Goal: Information Seeking & Learning: Learn about a topic

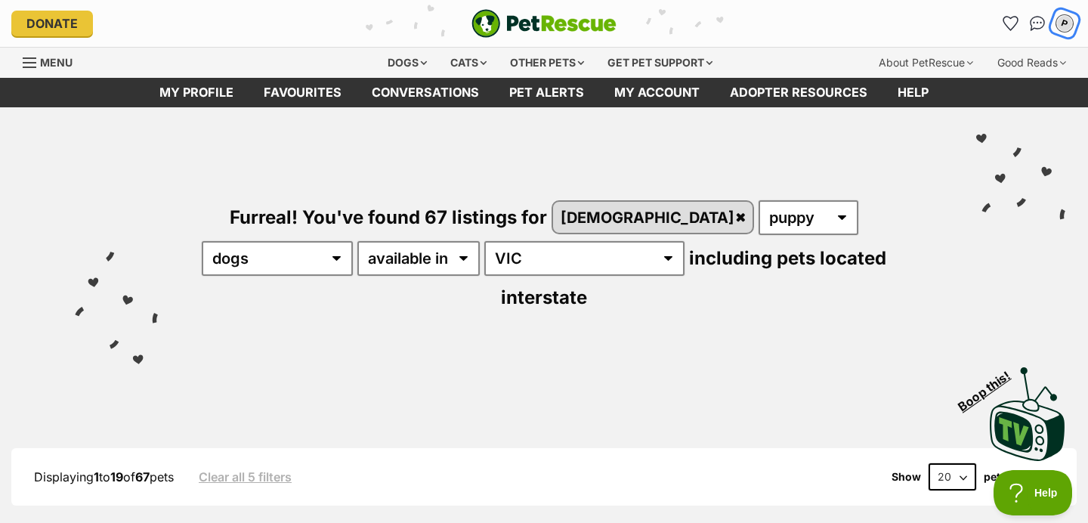
click at [1058, 27] on div "P" at bounding box center [1065, 24] width 20 height 20
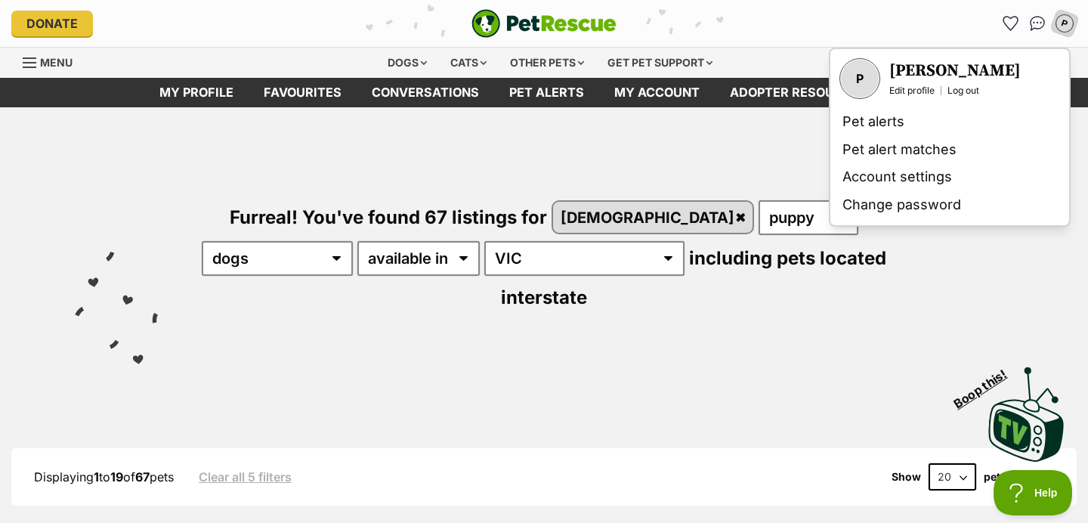
click at [568, 366] on div "Visit PetRescue TV (external site) Boop this!" at bounding box center [544, 409] width 1042 height 110
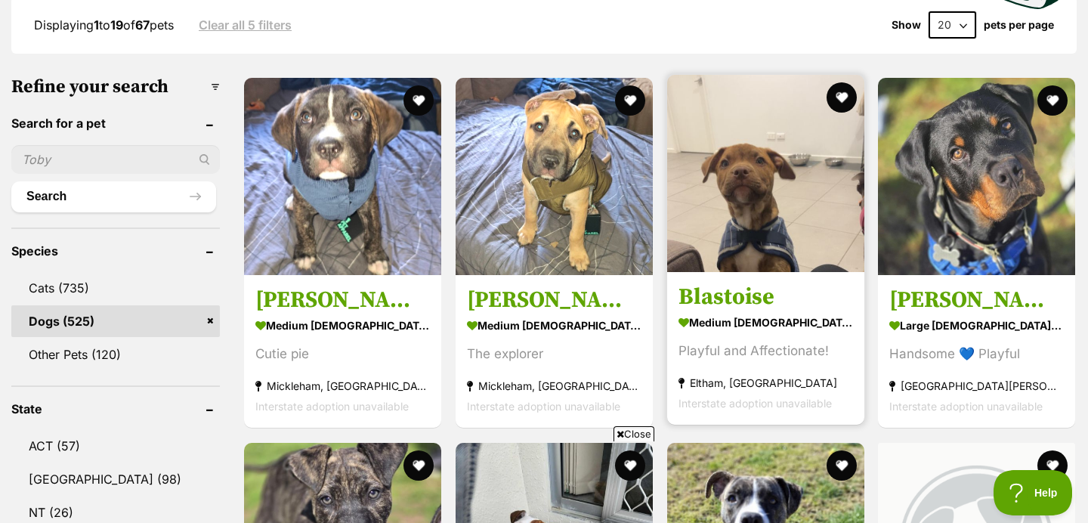
scroll to position [471, 0]
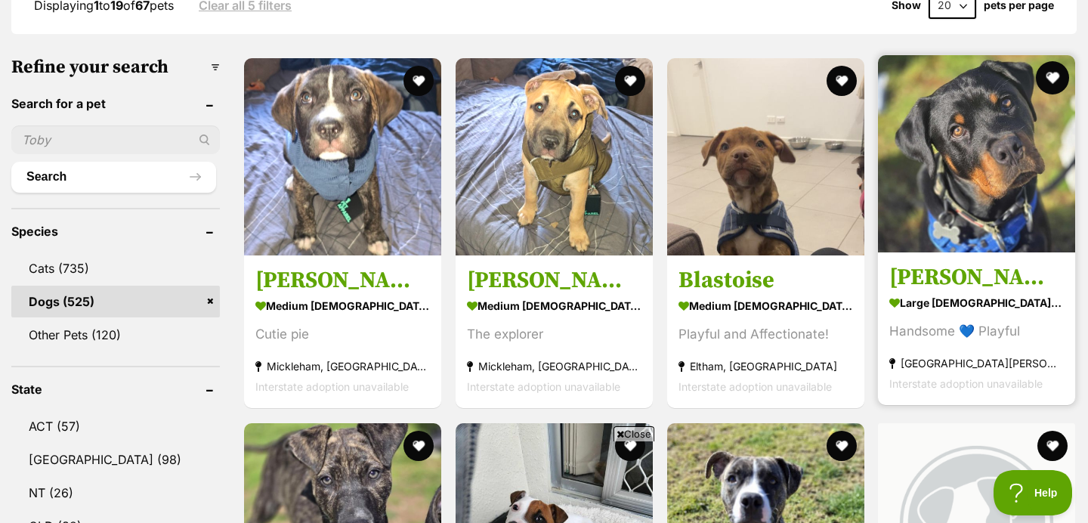
click at [1058, 61] on button "favourite" at bounding box center [1052, 77] width 33 height 33
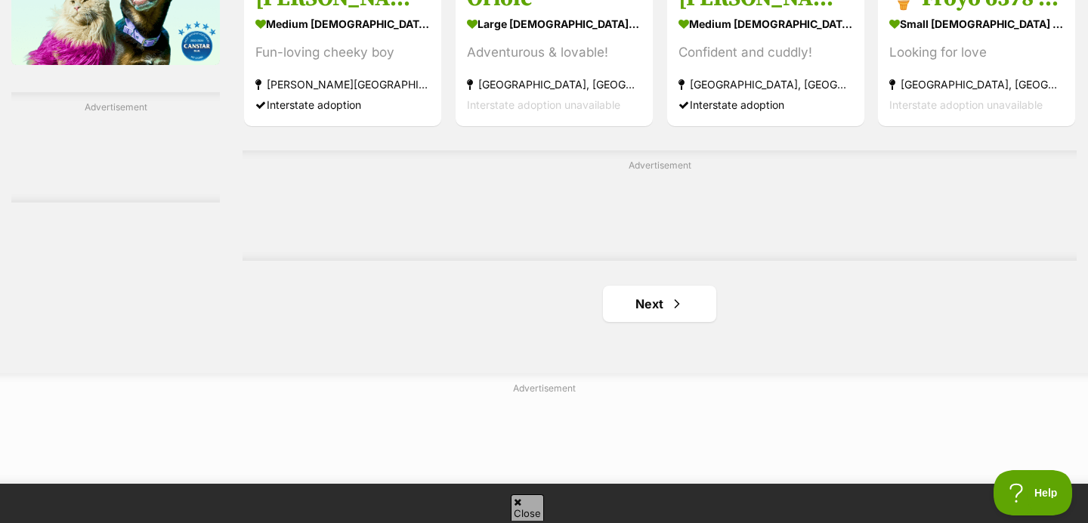
scroll to position [2525, 0]
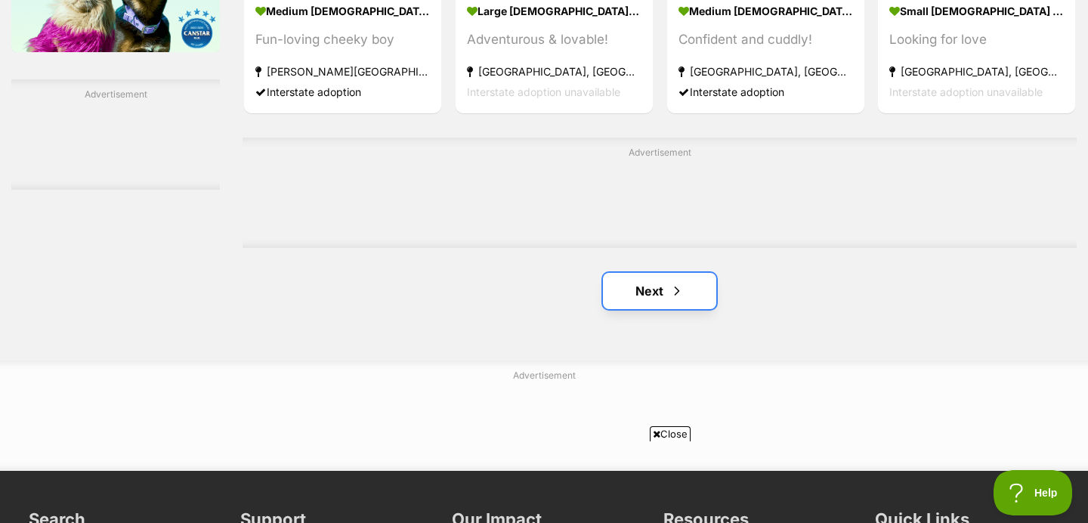
click at [669, 282] on span "Next page" at bounding box center [676, 291] width 15 height 18
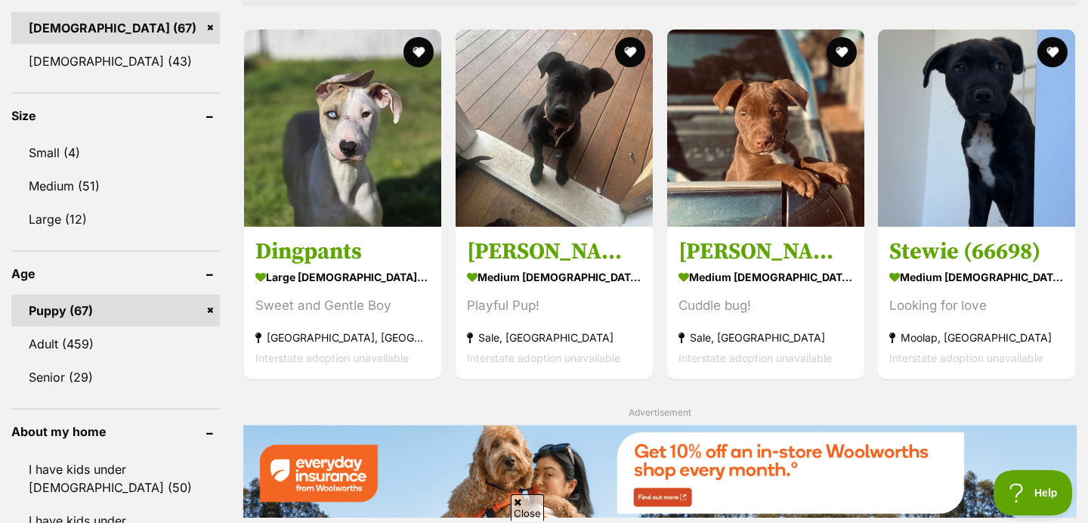
scroll to position [1375, 0]
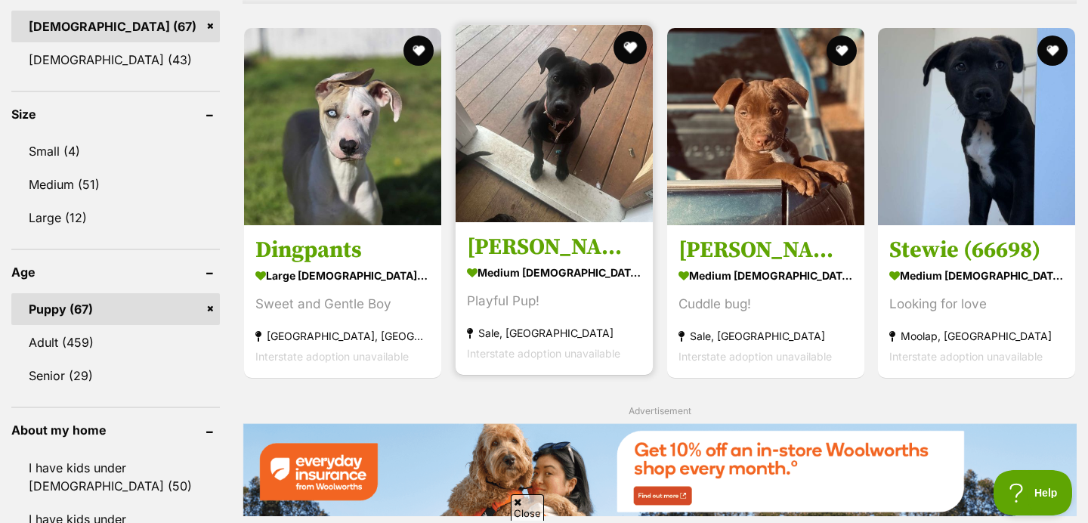
click at [632, 31] on button "favourite" at bounding box center [629, 47] width 33 height 33
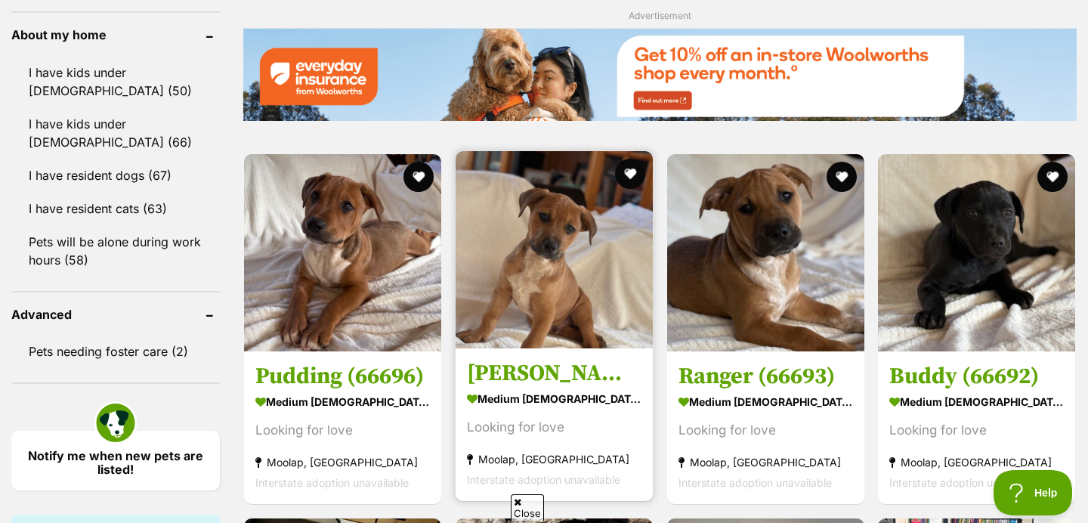
scroll to position [1843, 0]
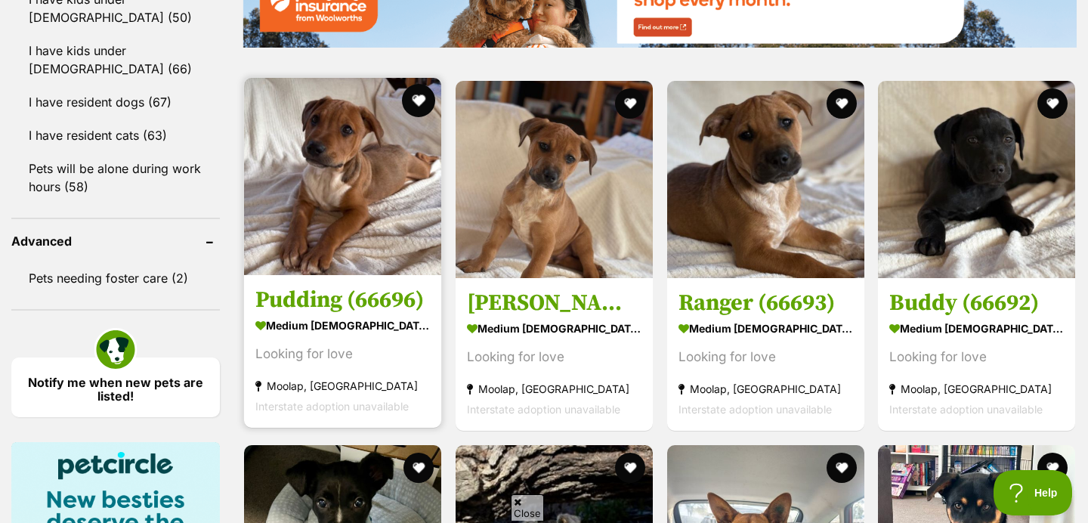
click at [424, 84] on button "favourite" at bounding box center [418, 100] width 33 height 33
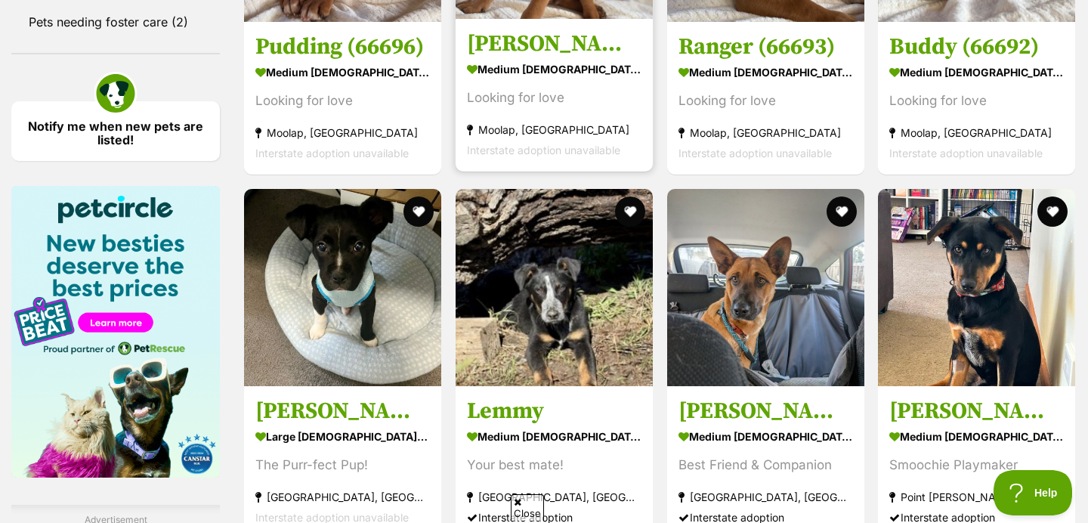
scroll to position [2101, 0]
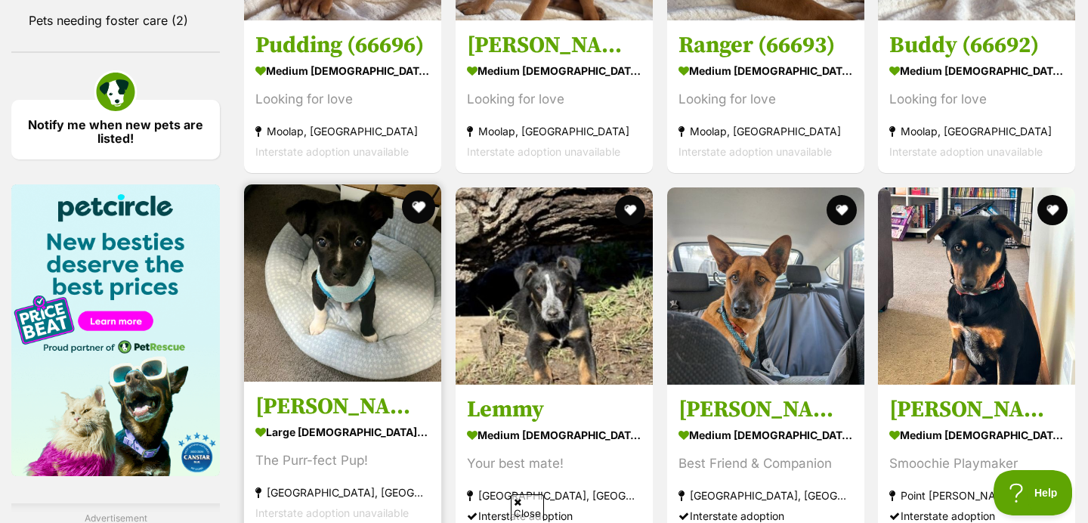
click at [415, 190] on button "favourite" at bounding box center [418, 206] width 33 height 33
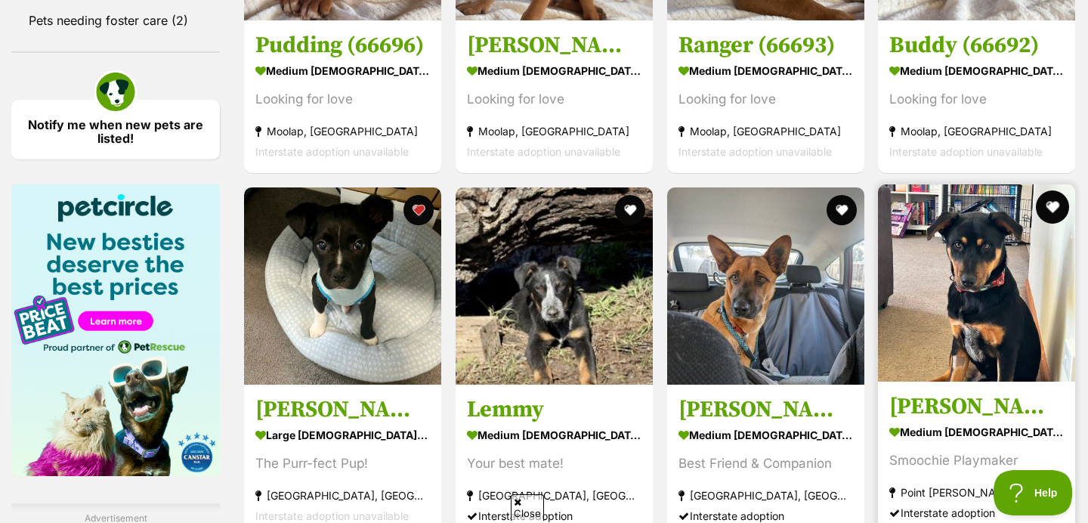
click at [1058, 190] on button "favourite" at bounding box center [1052, 206] width 33 height 33
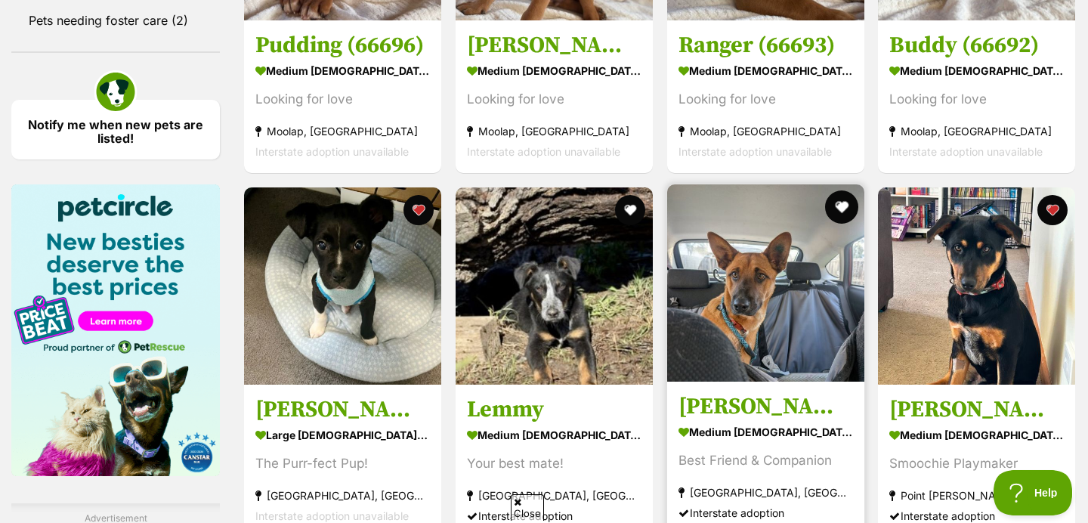
click at [842, 190] on button "favourite" at bounding box center [840, 206] width 33 height 33
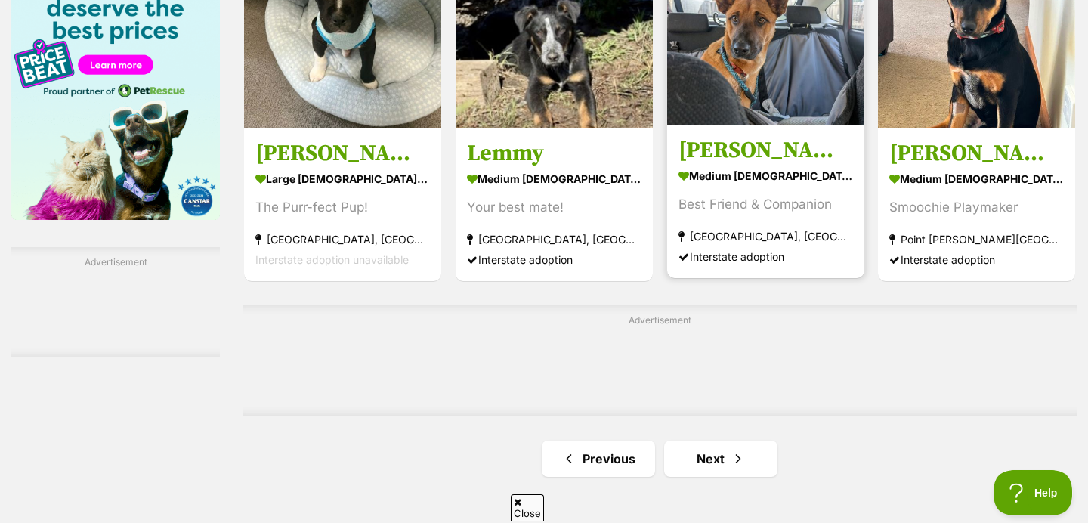
scroll to position [2414, 0]
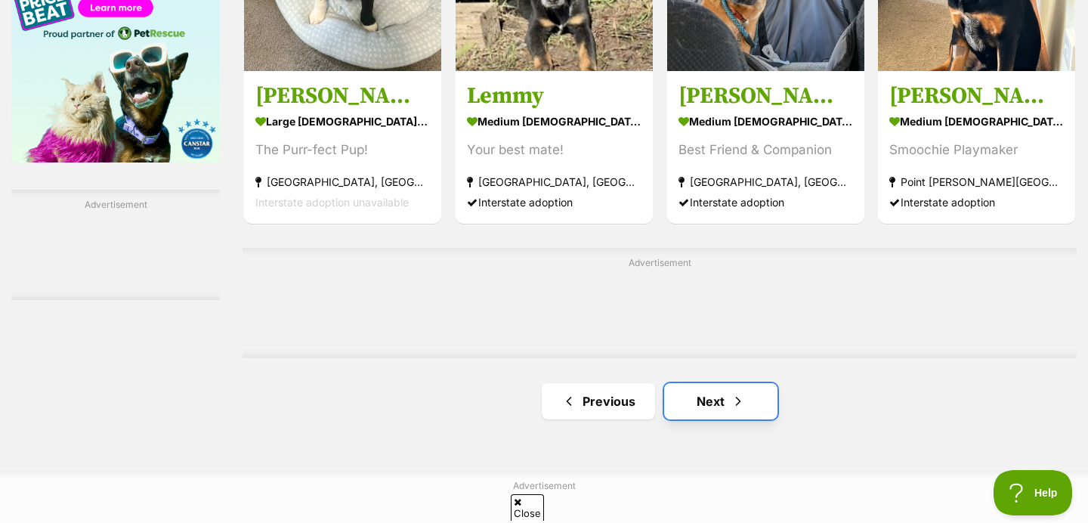
click at [715, 383] on link "Next" at bounding box center [720, 401] width 113 height 36
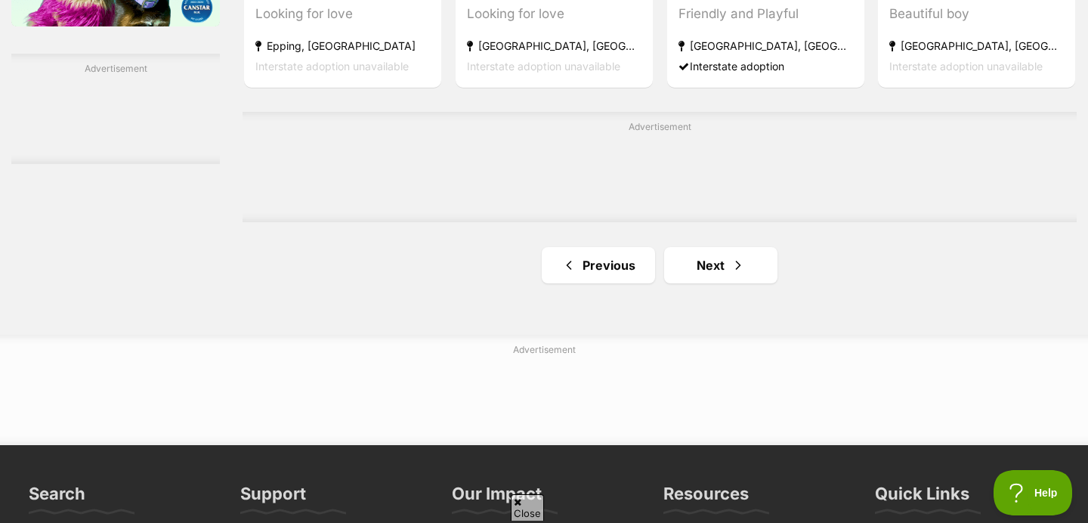
scroll to position [2560, 0]
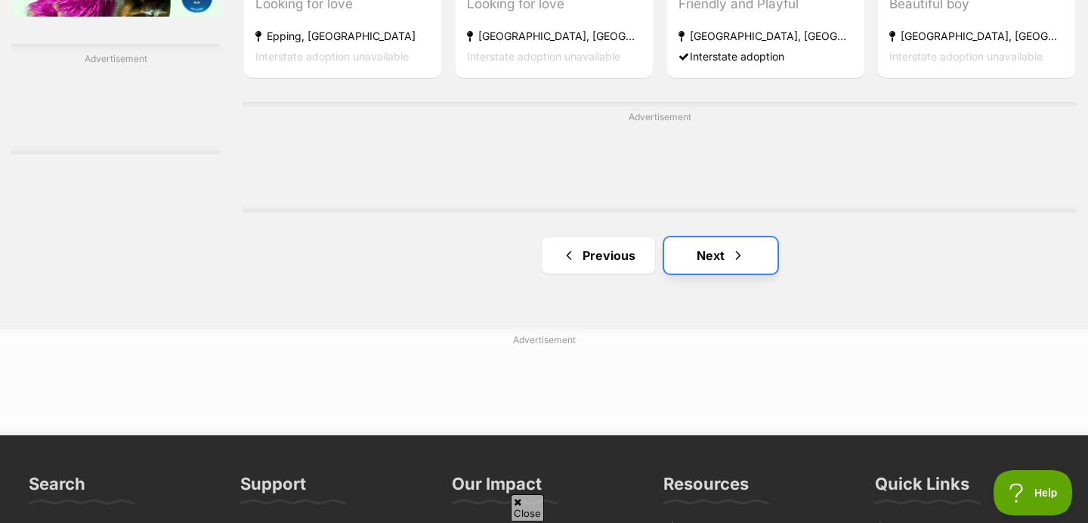
click at [706, 237] on link "Next" at bounding box center [720, 255] width 113 height 36
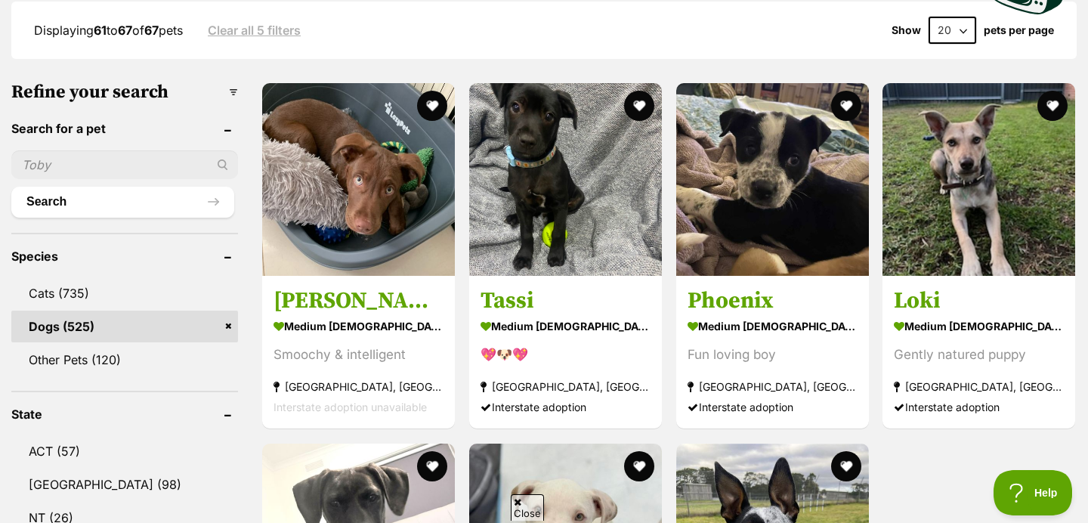
scroll to position [415, 0]
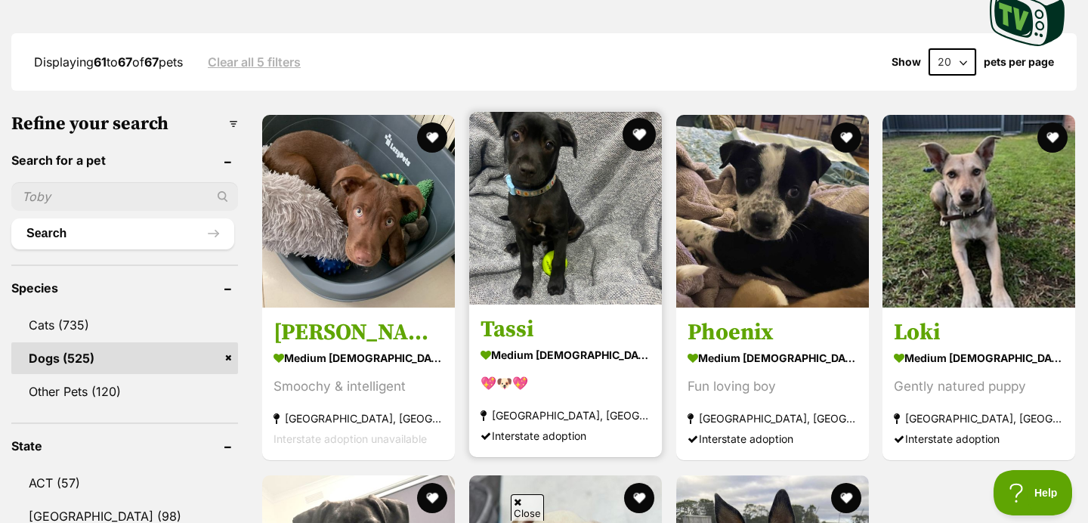
click at [640, 118] on button "favourite" at bounding box center [638, 134] width 33 height 33
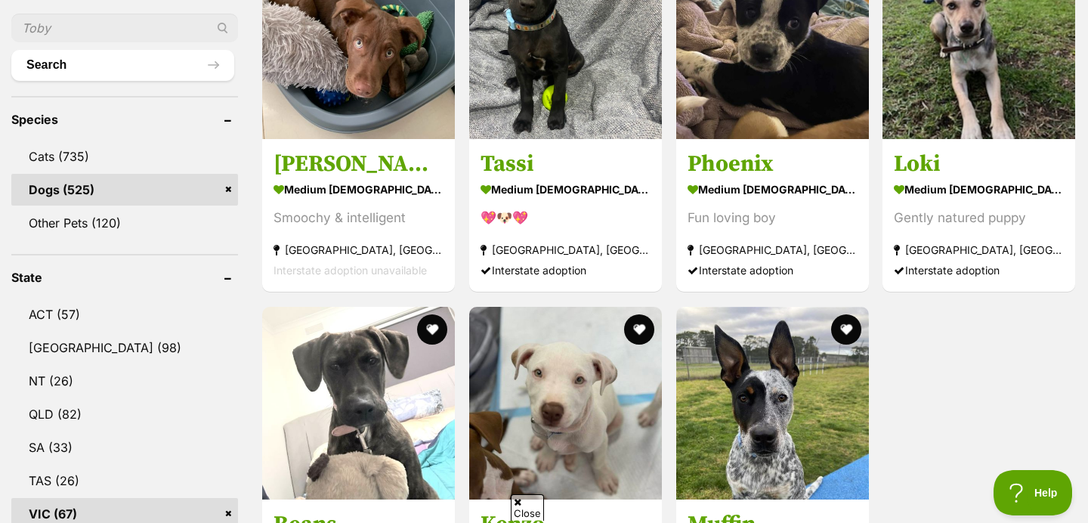
scroll to position [0, 0]
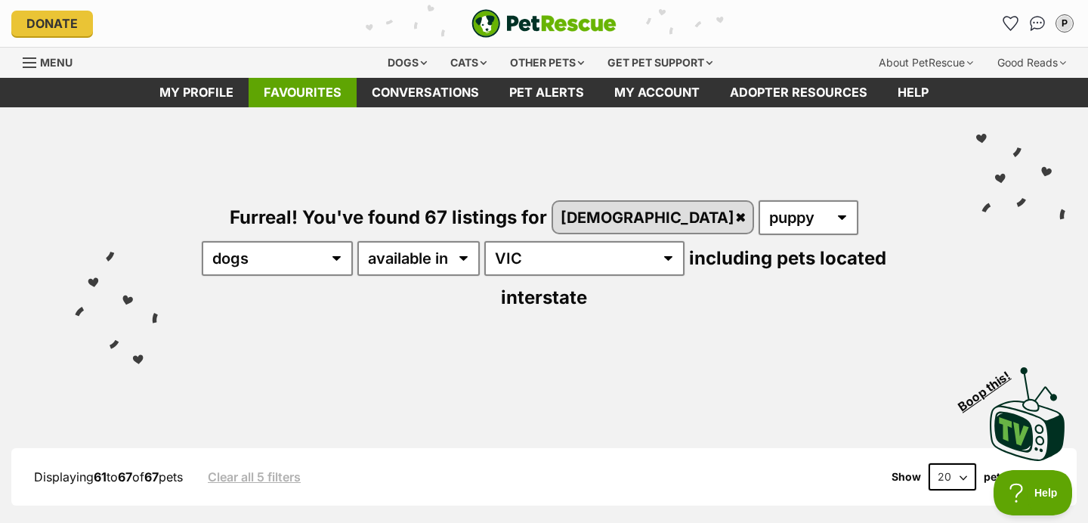
click at [312, 88] on link "Favourites" at bounding box center [303, 92] width 108 height 29
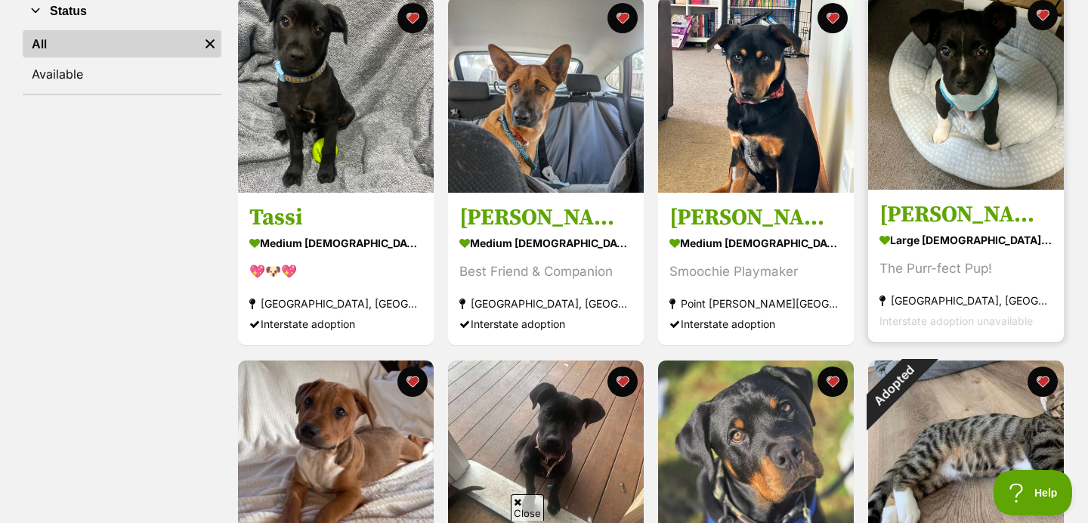
scroll to position [304, 0]
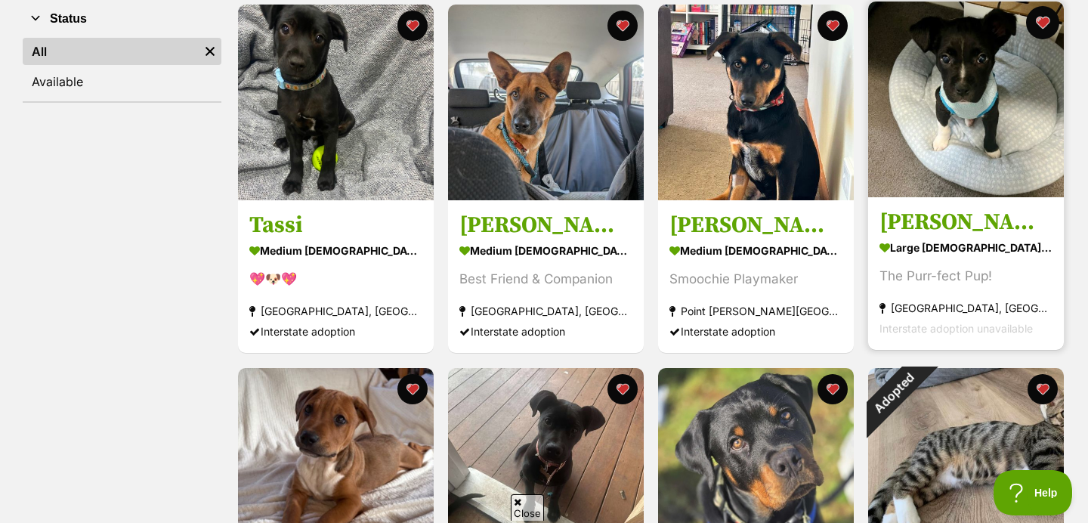
click at [1034, 23] on button "favourite" at bounding box center [1042, 22] width 33 height 33
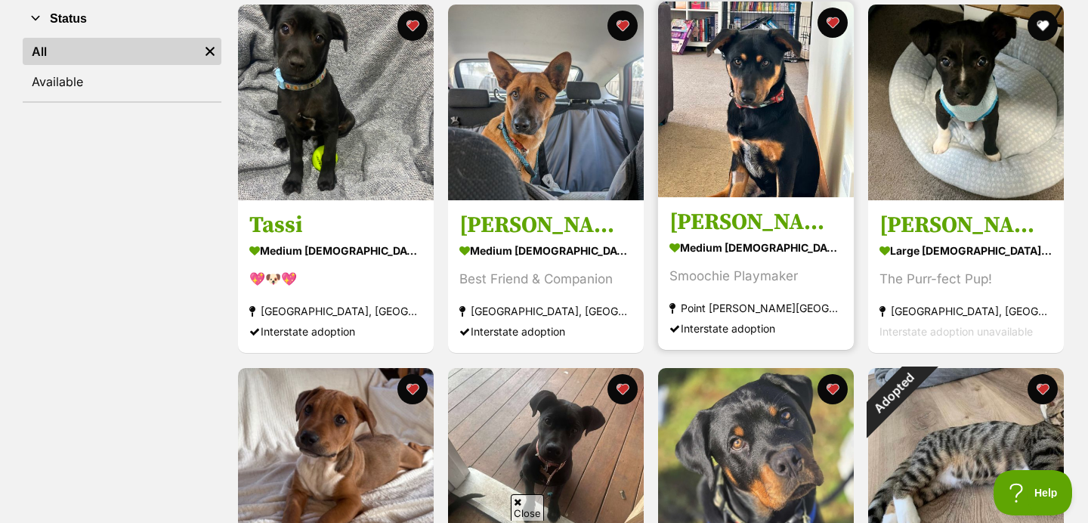
click at [776, 145] on img at bounding box center [756, 100] width 196 height 196
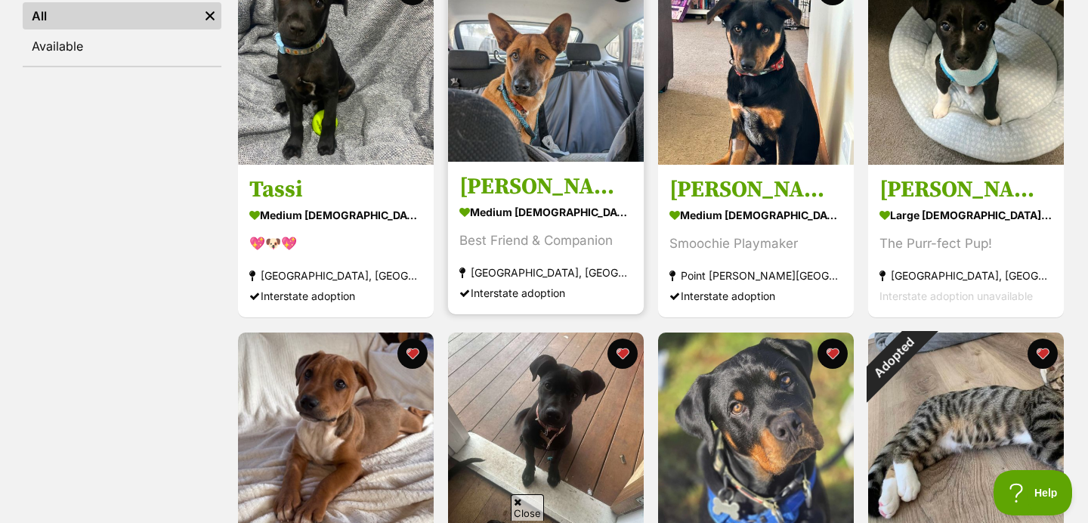
scroll to position [273, 0]
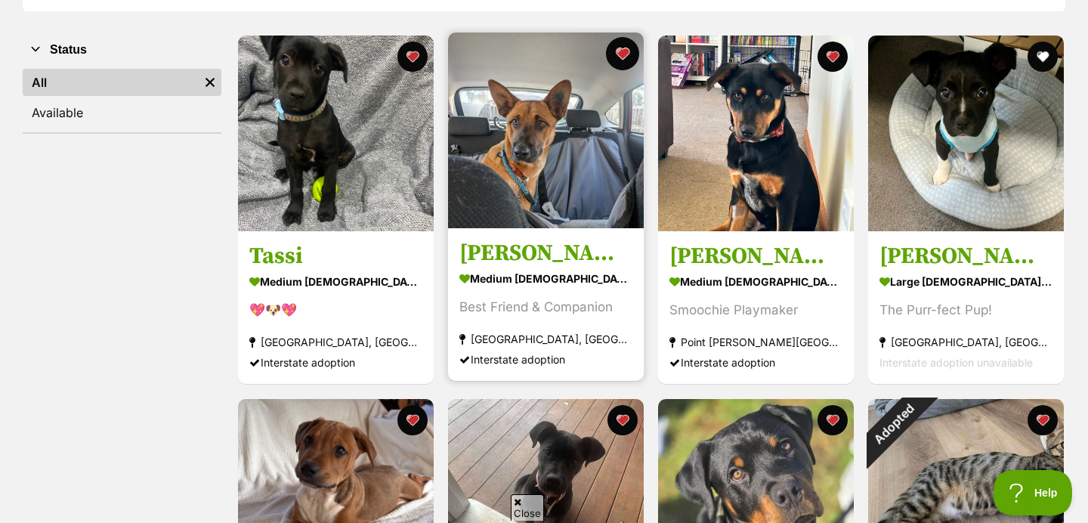
click at [624, 51] on button "favourite" at bounding box center [622, 53] width 33 height 33
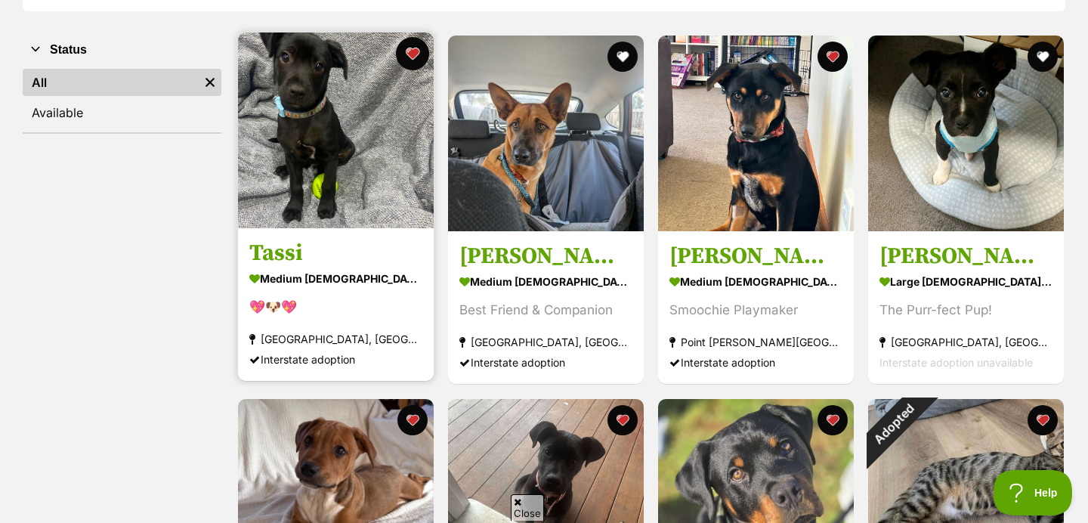
click at [412, 51] on button "favourite" at bounding box center [412, 53] width 33 height 33
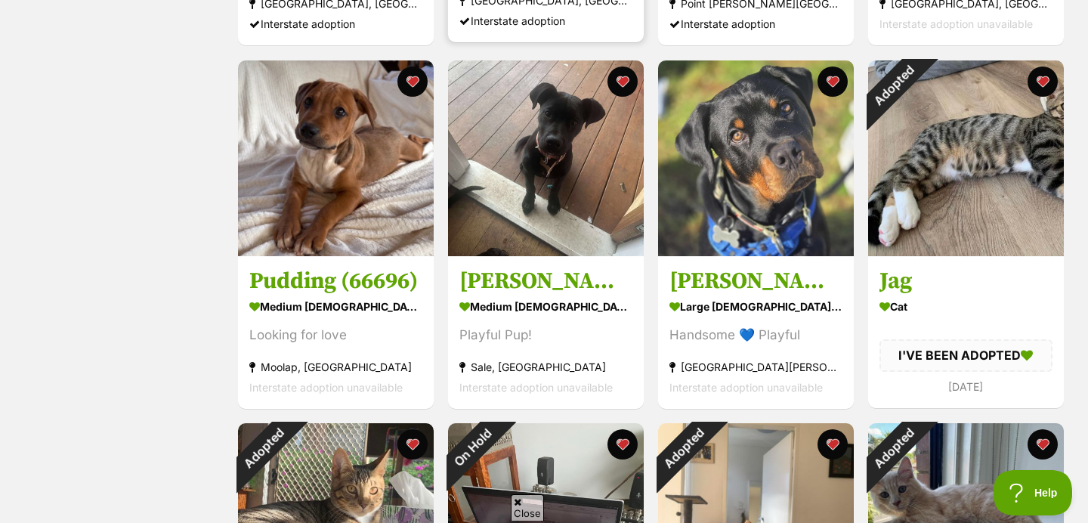
scroll to position [611, 0]
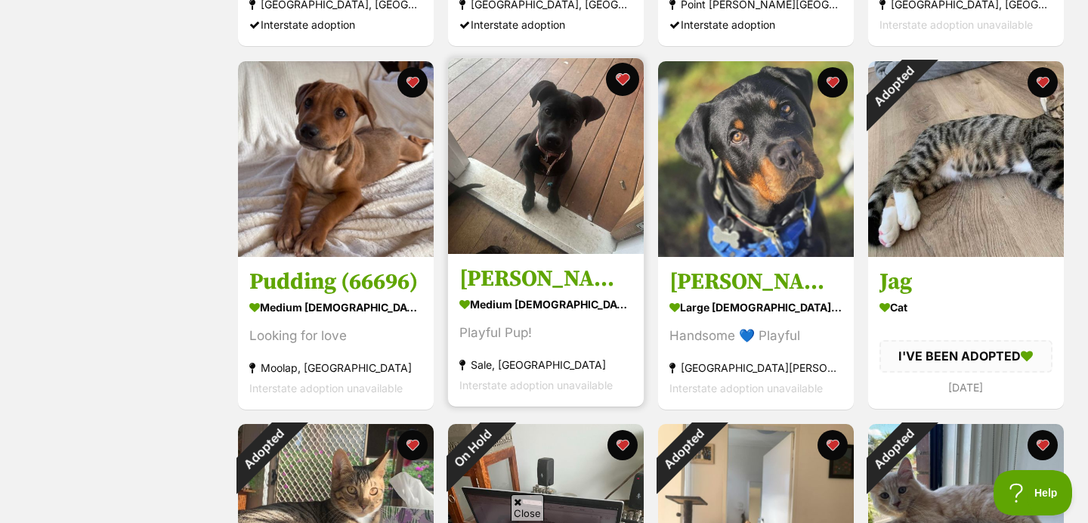
click at [622, 79] on button "favourite" at bounding box center [622, 79] width 33 height 33
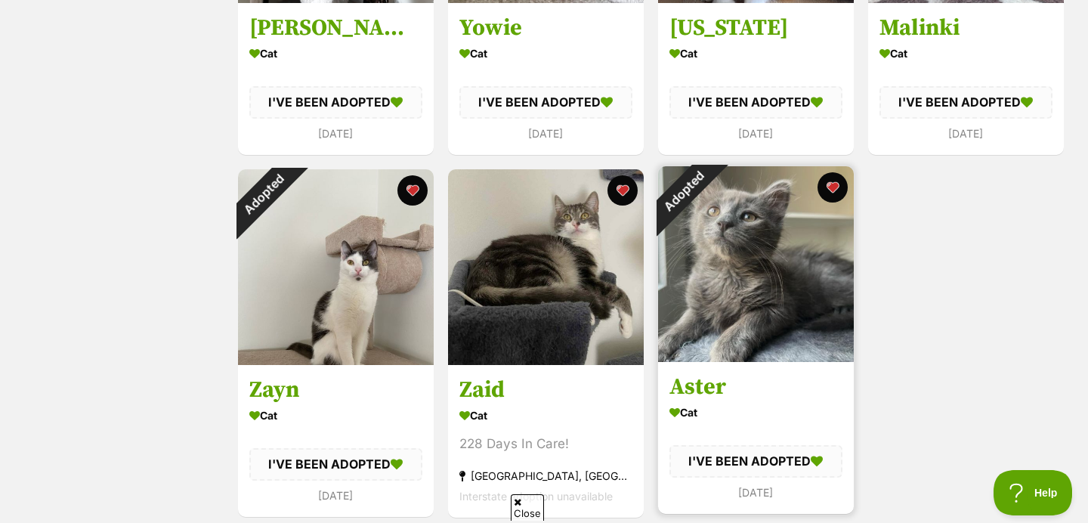
scroll to position [1617, 0]
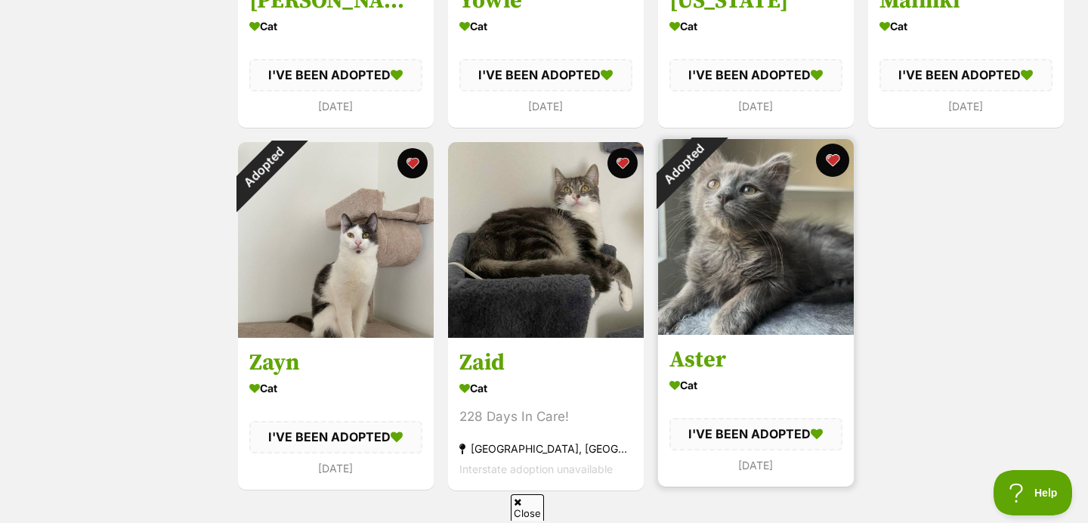
click at [832, 160] on button "favourite" at bounding box center [832, 160] width 33 height 33
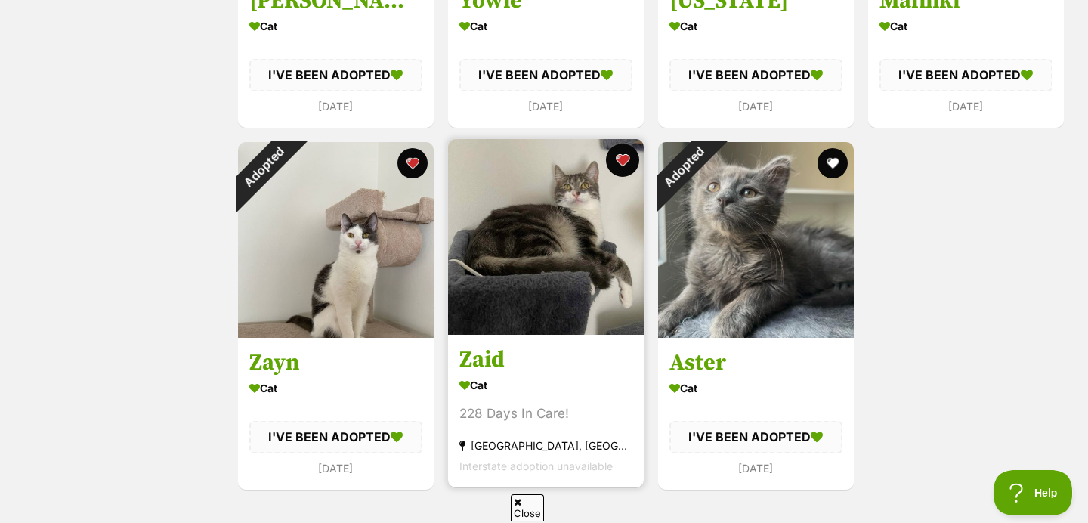
click at [619, 162] on button "favourite" at bounding box center [622, 160] width 33 height 33
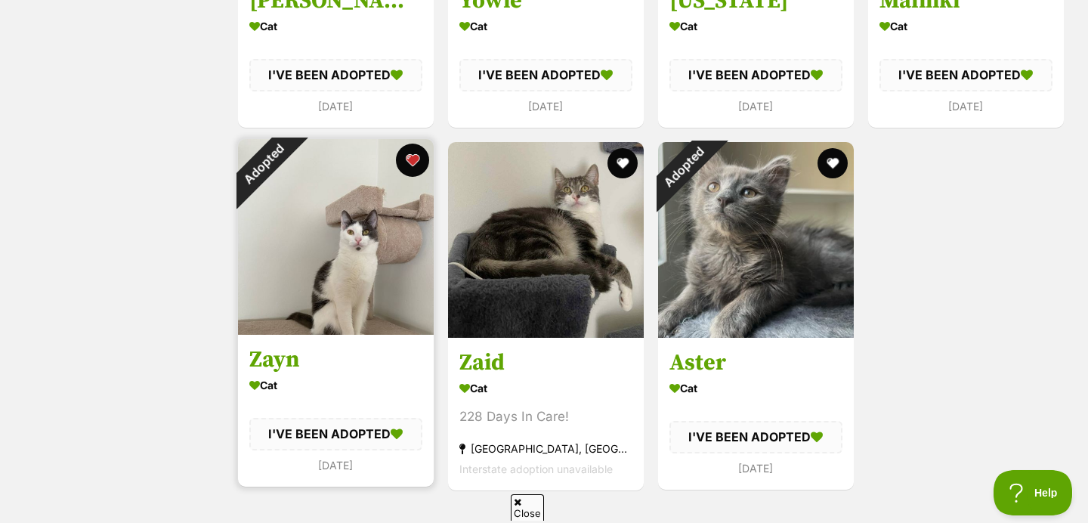
click at [416, 165] on button "favourite" at bounding box center [412, 160] width 33 height 33
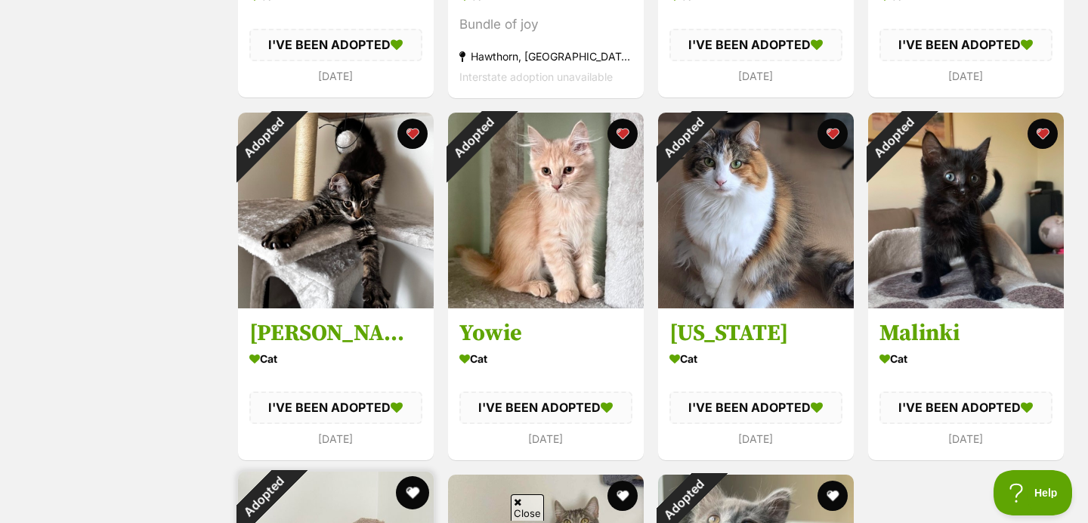
scroll to position [1256, 0]
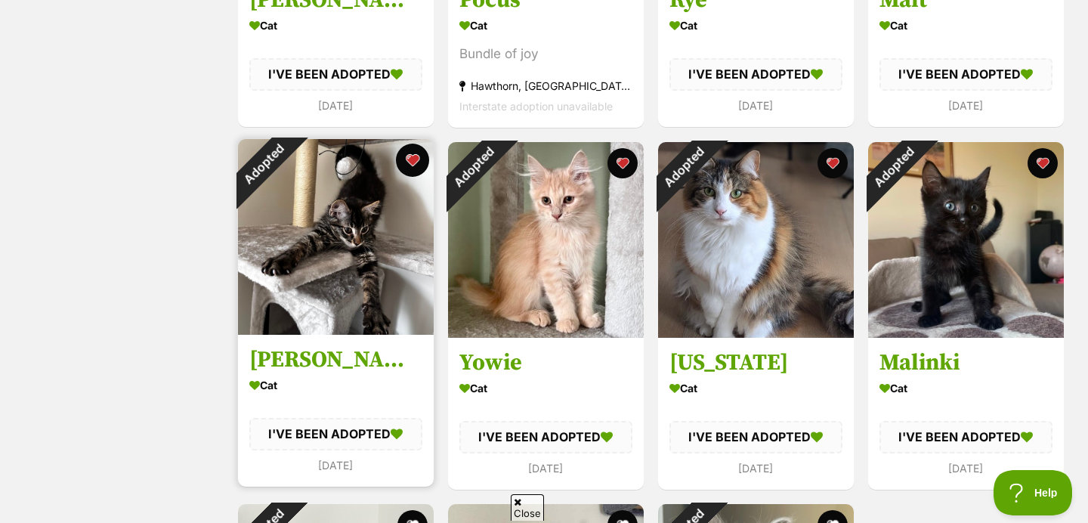
click at [415, 163] on button "favourite" at bounding box center [412, 160] width 33 height 33
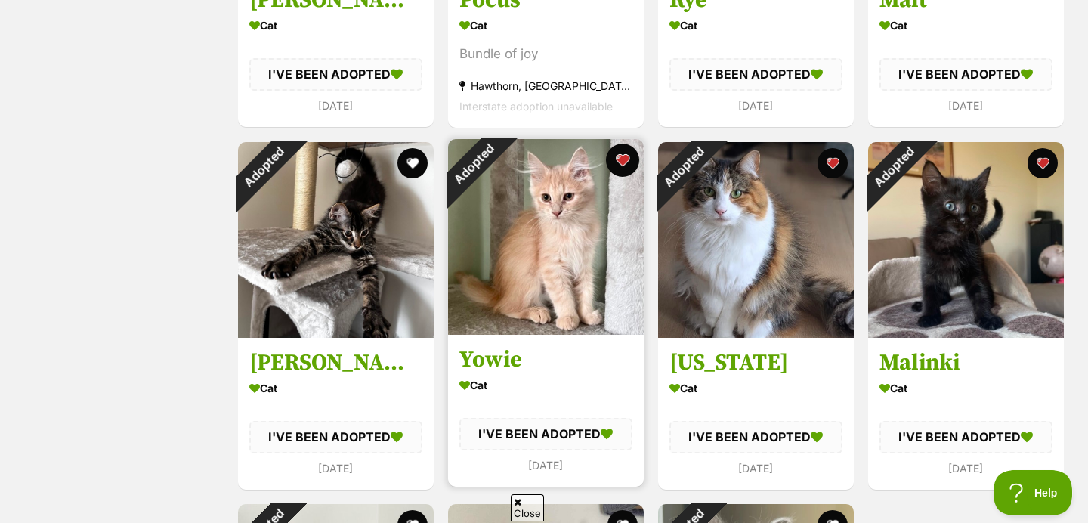
click at [628, 167] on button "favourite" at bounding box center [622, 160] width 33 height 33
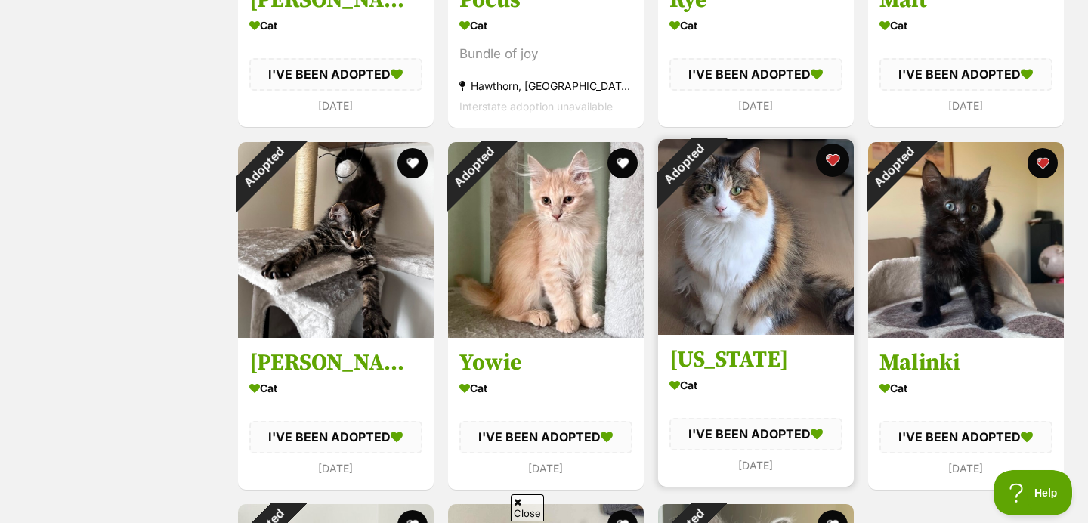
click at [829, 162] on button "favourite" at bounding box center [832, 160] width 33 height 33
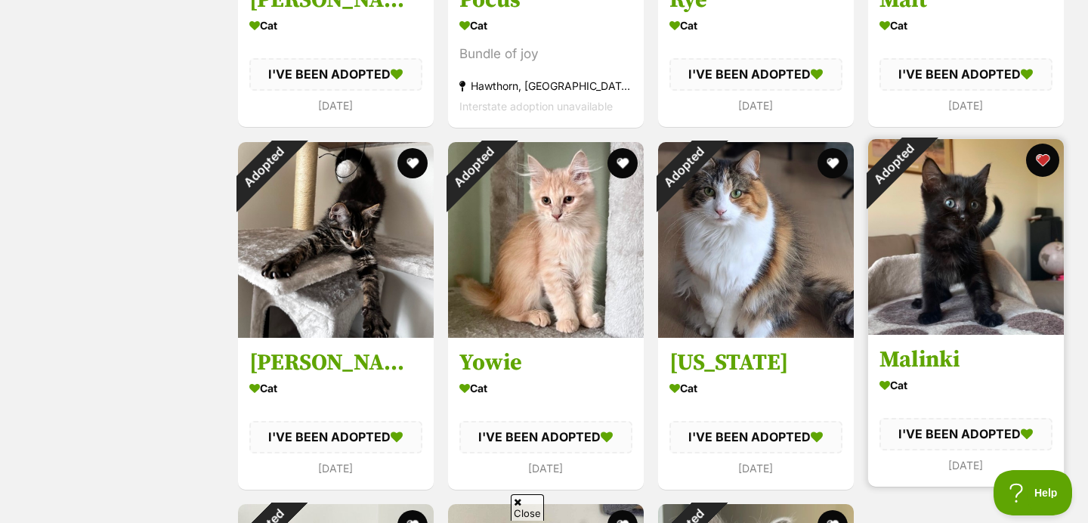
click at [1036, 150] on button "favourite" at bounding box center [1042, 160] width 33 height 33
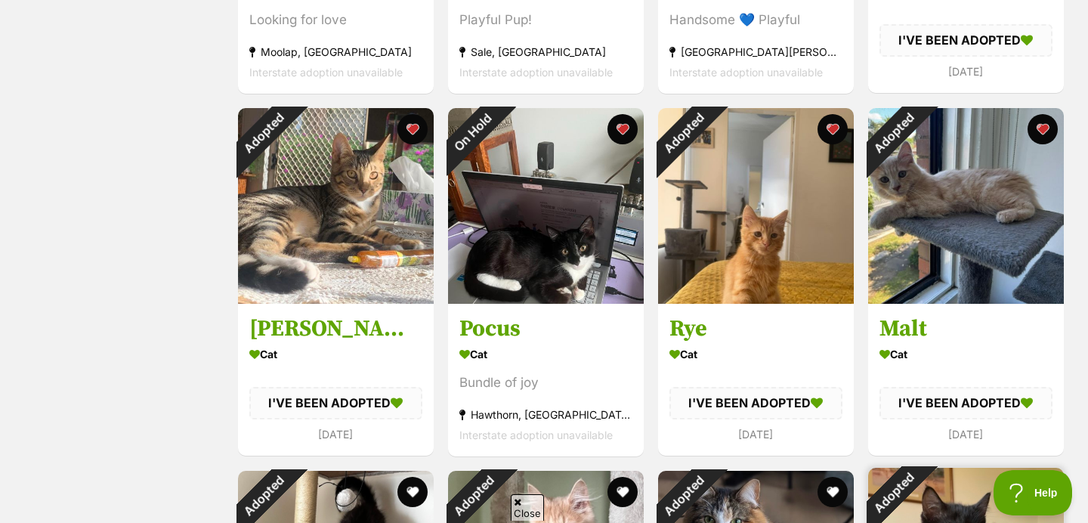
scroll to position [918, 0]
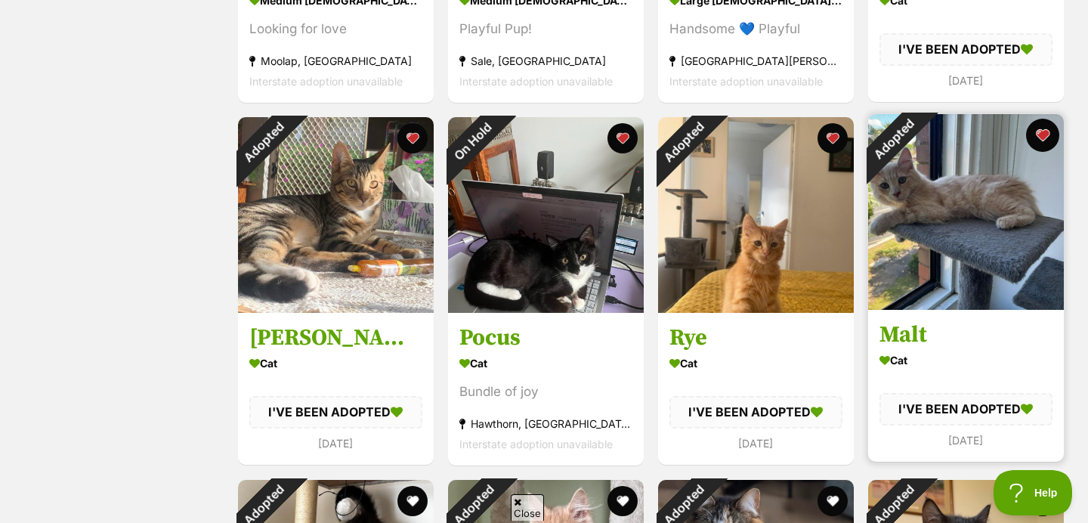
click at [1036, 136] on button "favourite" at bounding box center [1042, 135] width 33 height 33
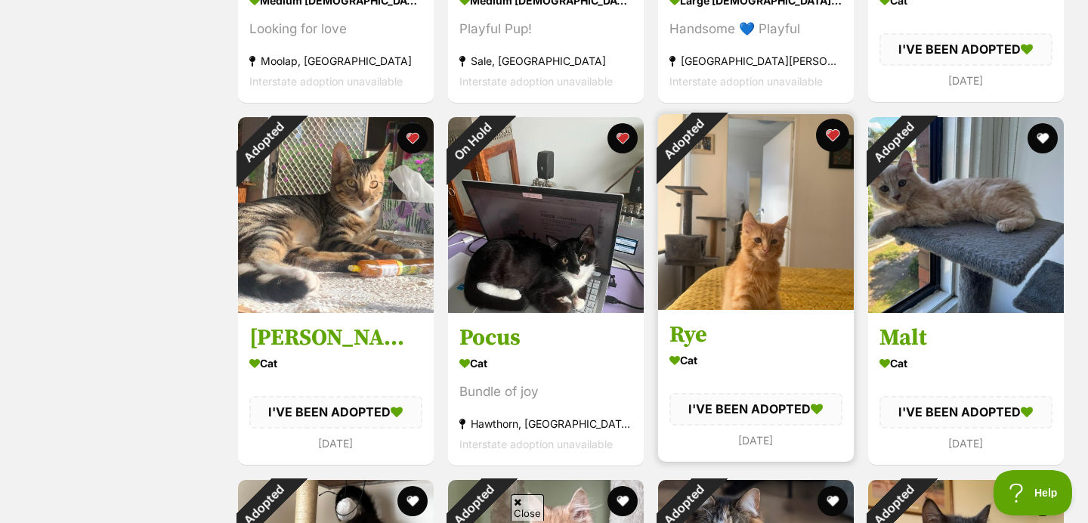
click at [836, 136] on button "favourite" at bounding box center [832, 135] width 33 height 33
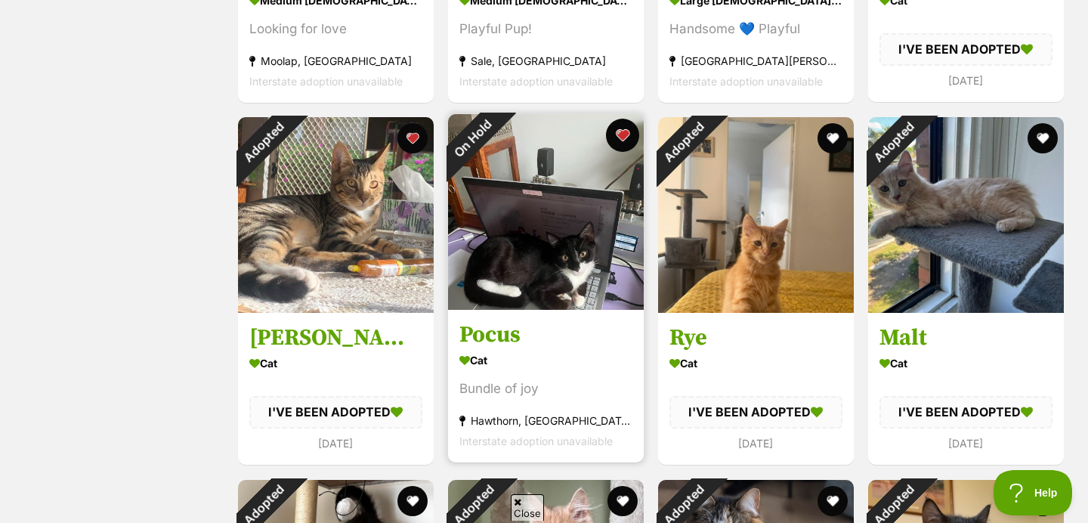
click at [627, 137] on button "favourite" at bounding box center [622, 135] width 33 height 33
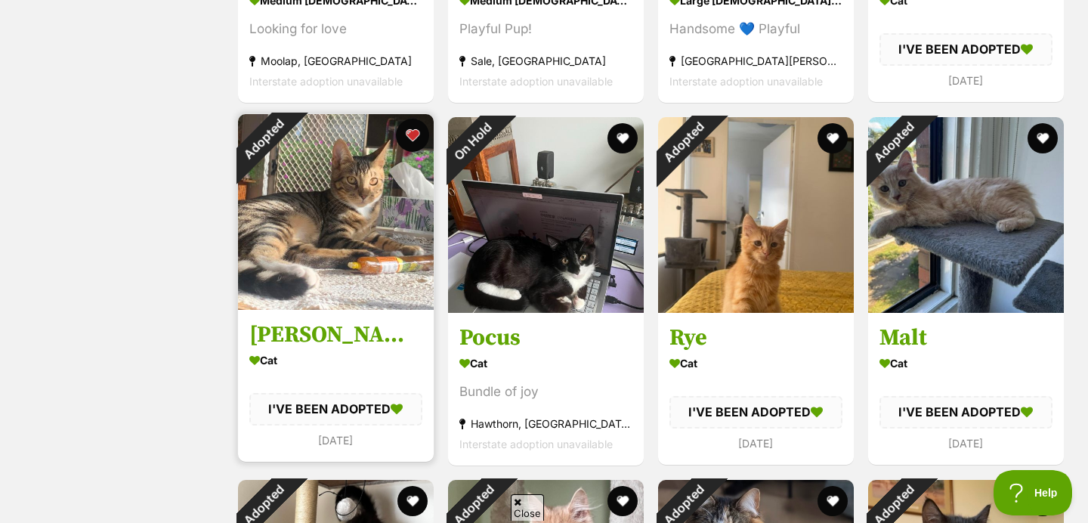
click at [409, 135] on button "favourite" at bounding box center [412, 135] width 33 height 33
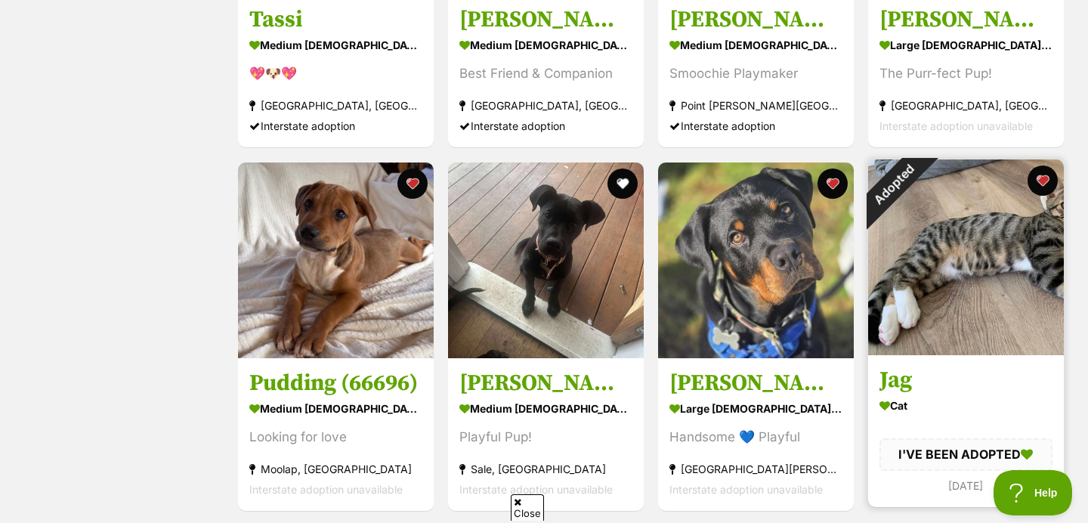
scroll to position [494, 0]
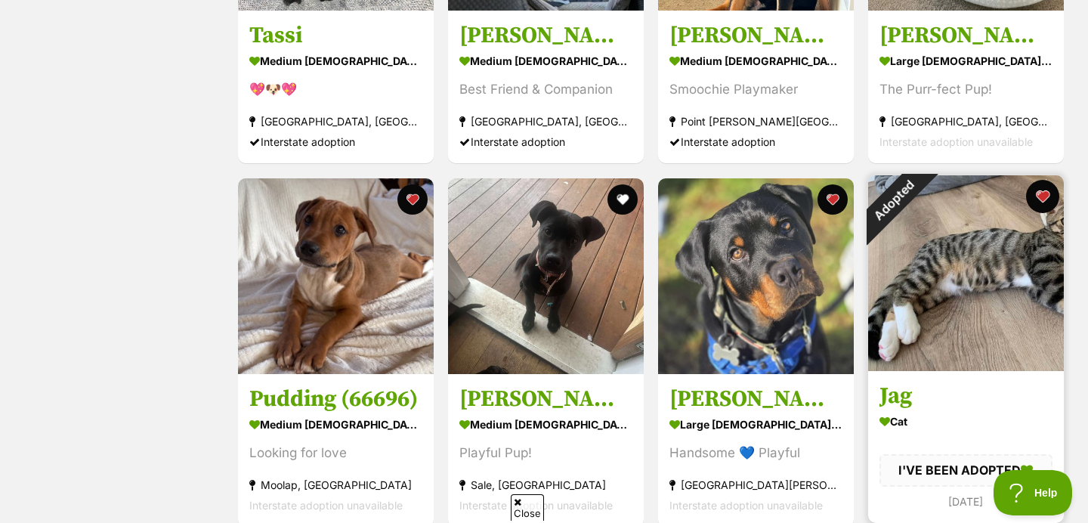
click at [1039, 199] on button "favourite" at bounding box center [1042, 196] width 33 height 33
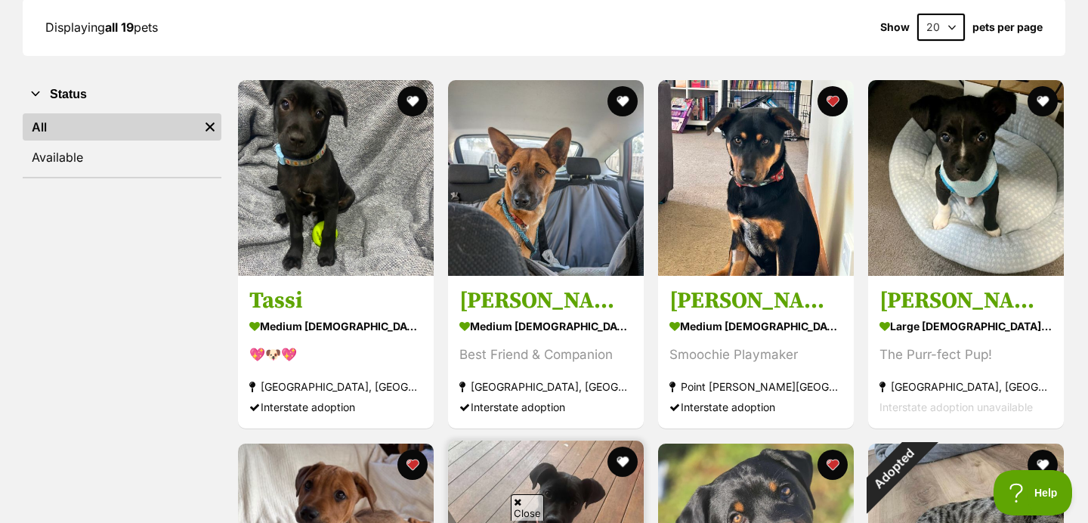
scroll to position [226, 0]
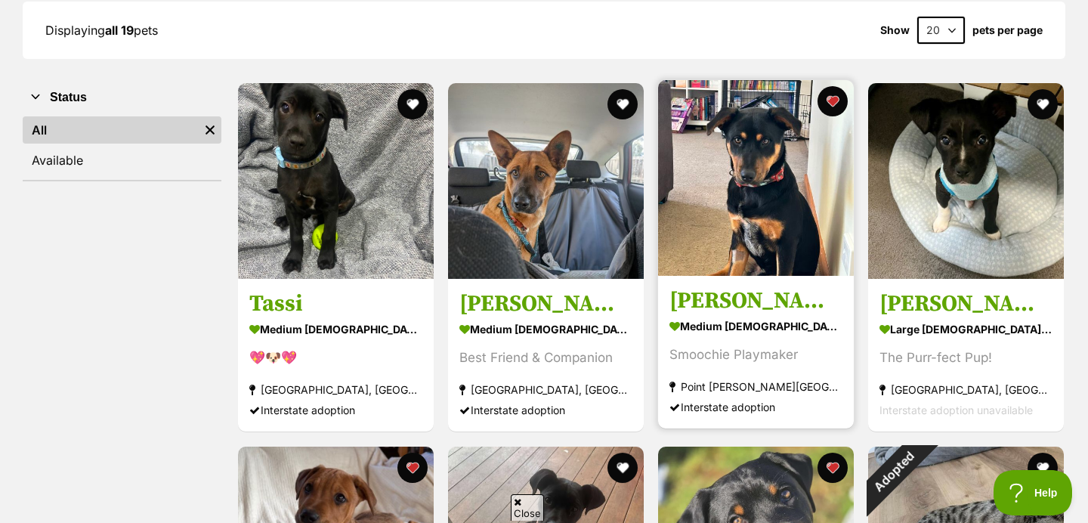
click at [727, 226] on img at bounding box center [756, 178] width 196 height 196
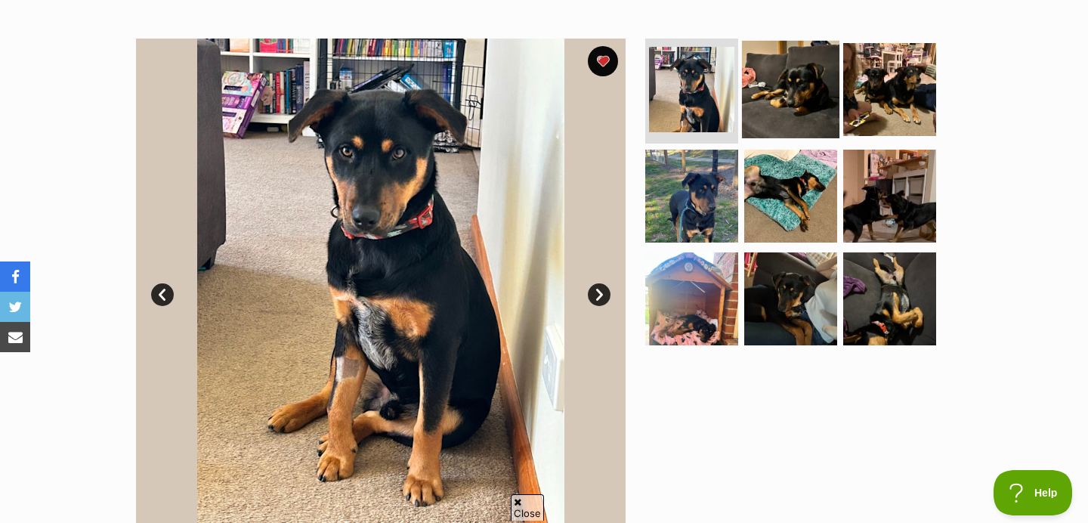
click at [789, 88] on img at bounding box center [790, 88] width 97 height 97
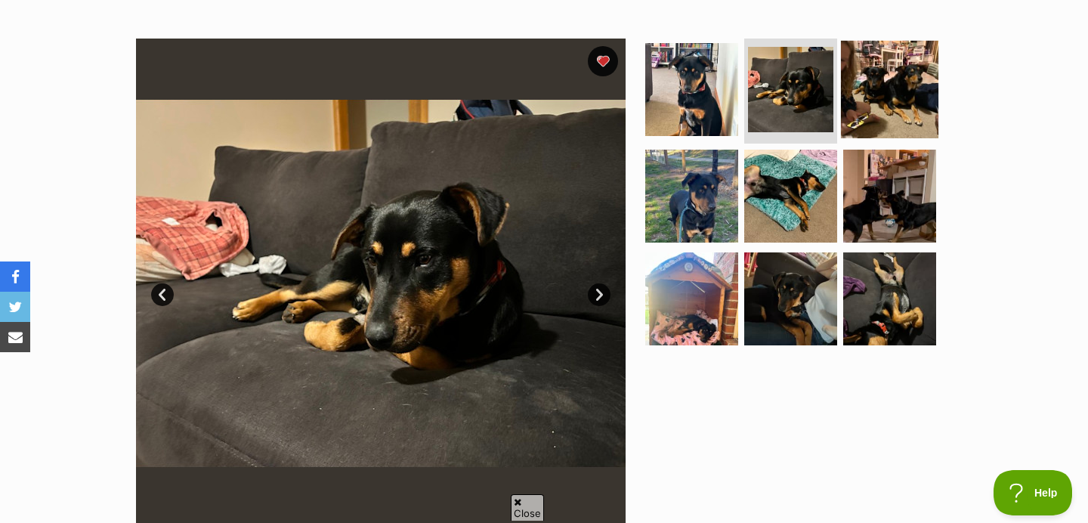
click at [869, 96] on img at bounding box center [889, 88] width 97 height 97
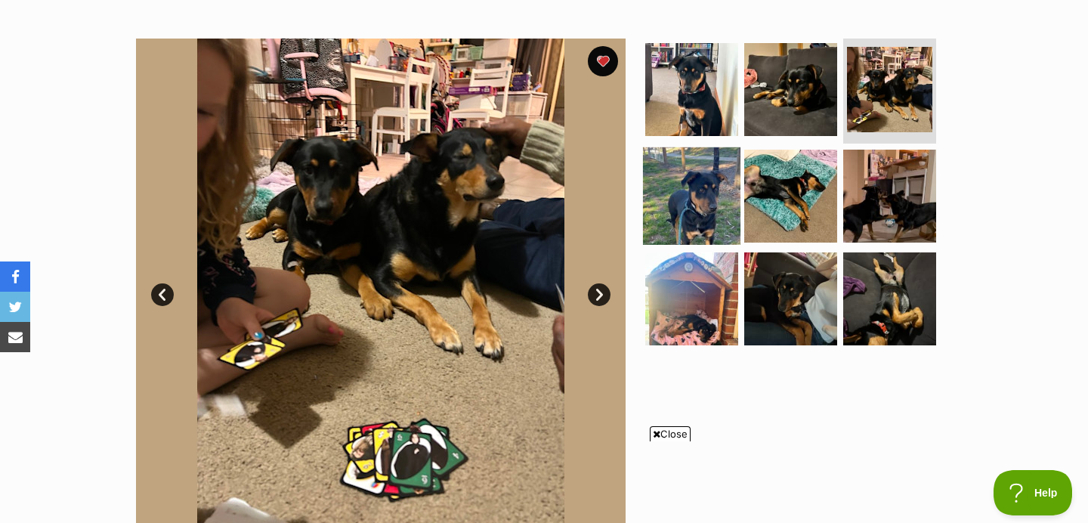
click at [727, 157] on img at bounding box center [691, 195] width 97 height 97
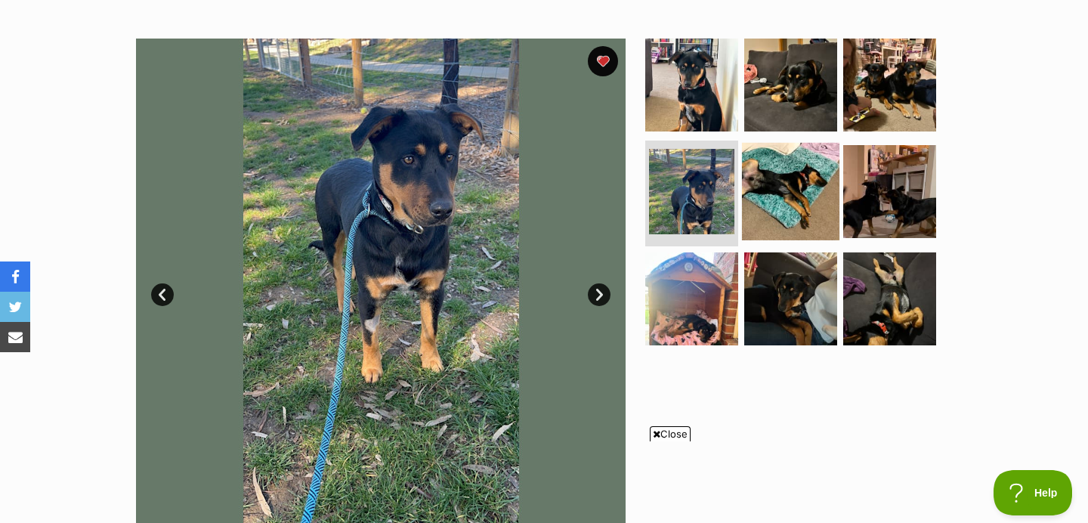
click at [795, 167] on img at bounding box center [790, 191] width 97 height 97
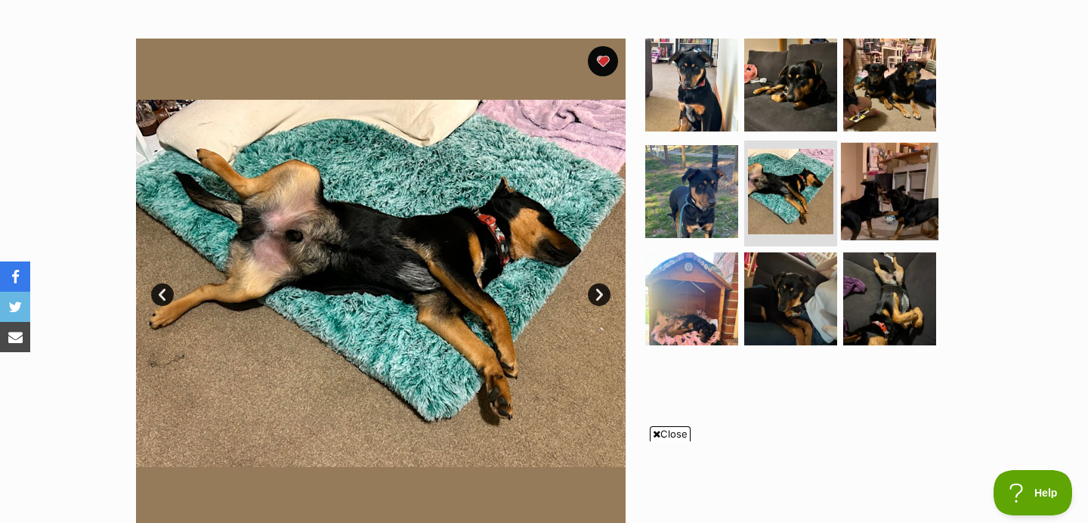
click at [865, 178] on img at bounding box center [889, 191] width 97 height 97
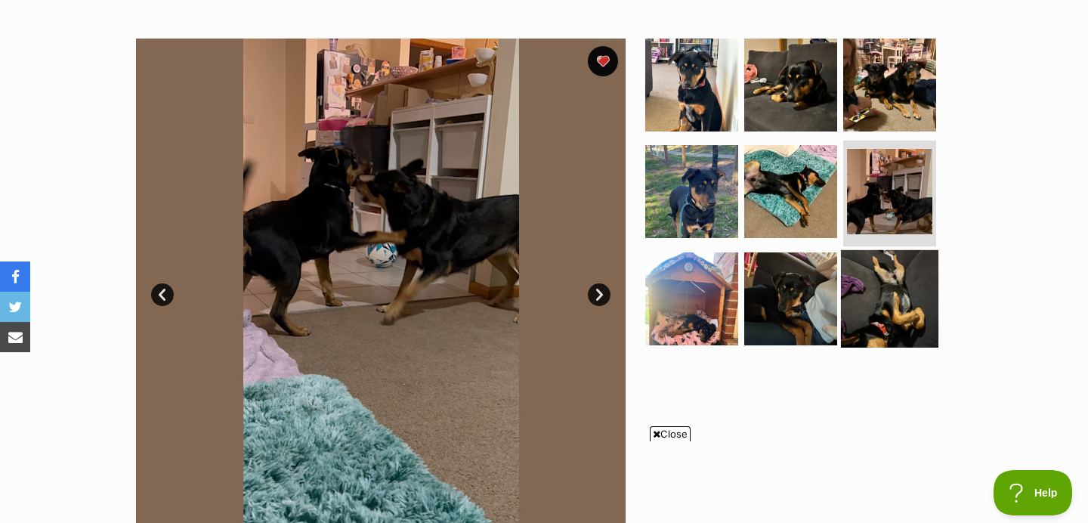
click at [869, 280] on img at bounding box center [889, 298] width 97 height 97
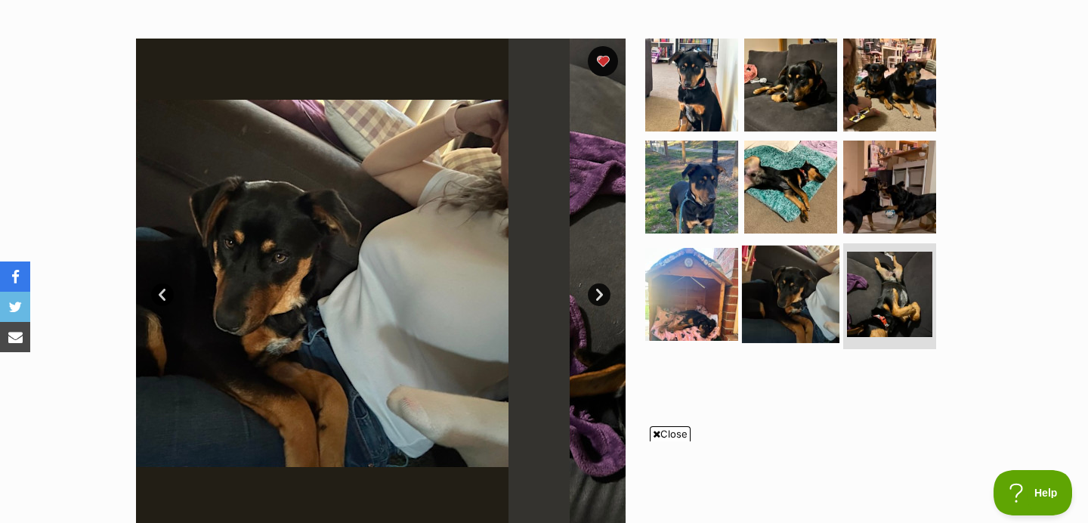
click at [775, 279] on img at bounding box center [790, 294] width 97 height 97
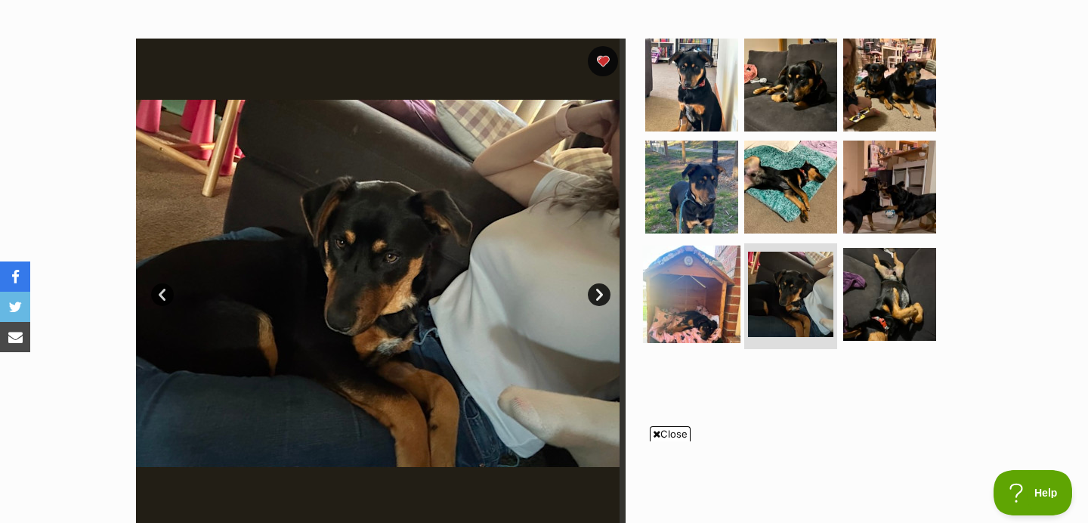
click at [694, 290] on img at bounding box center [691, 294] width 97 height 97
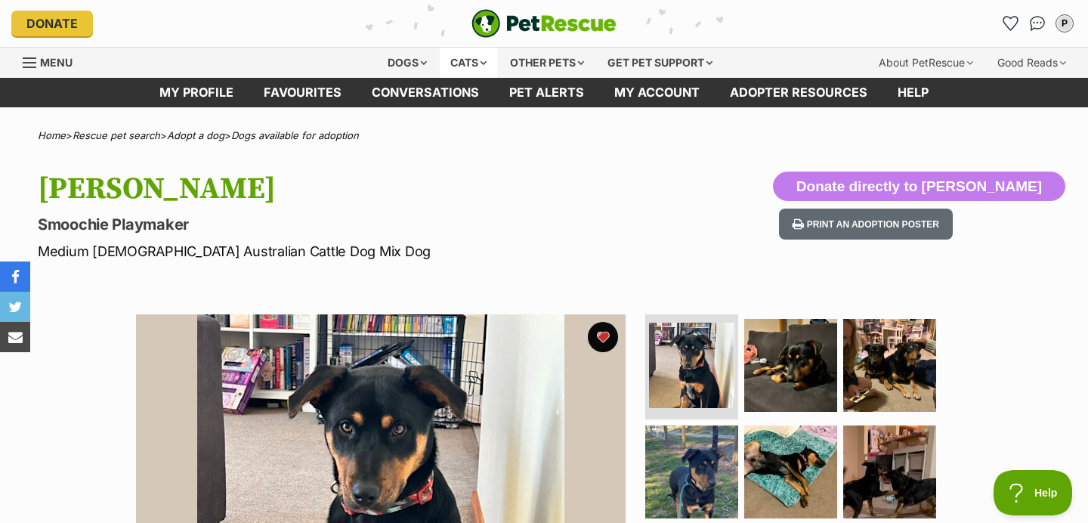
click at [465, 68] on div "Cats" at bounding box center [468, 63] width 57 height 30
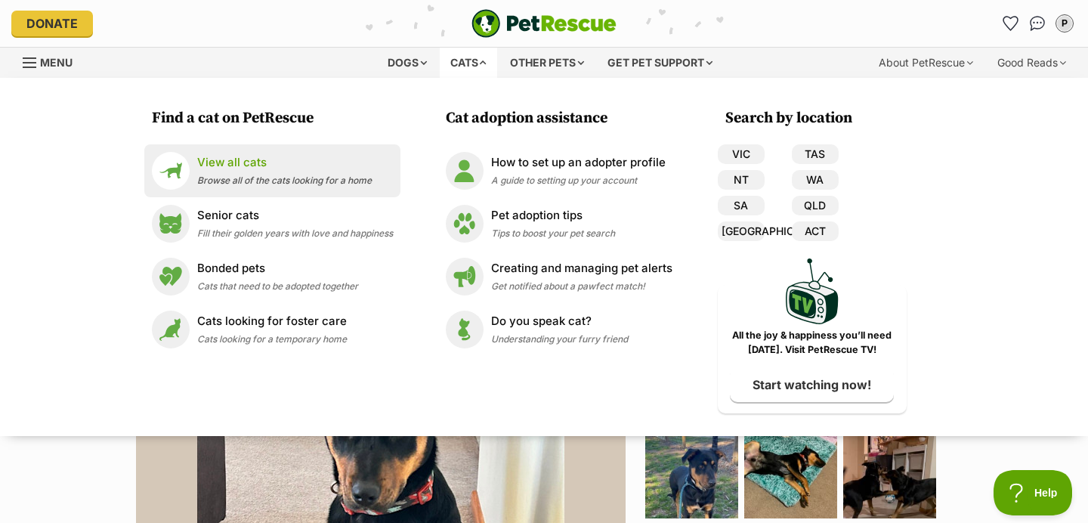
click at [327, 168] on p "View all cats" at bounding box center [284, 162] width 175 height 17
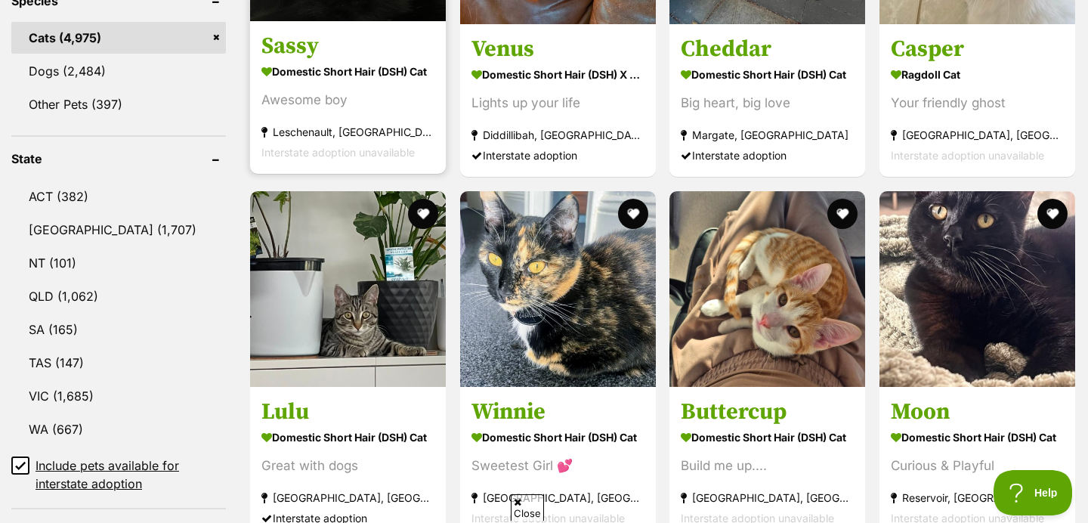
scroll to position [513, 0]
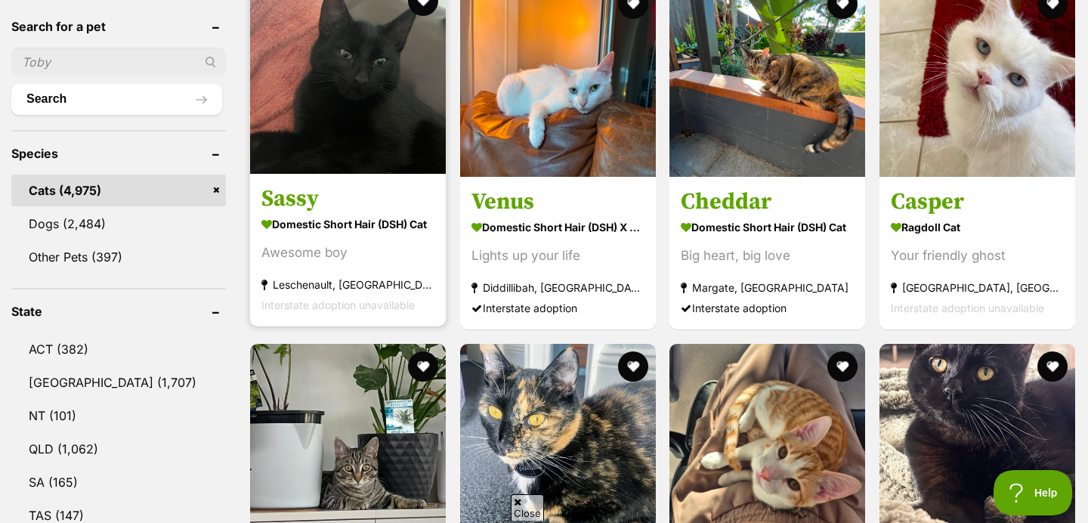
click at [371, 112] on img at bounding box center [348, 76] width 196 height 196
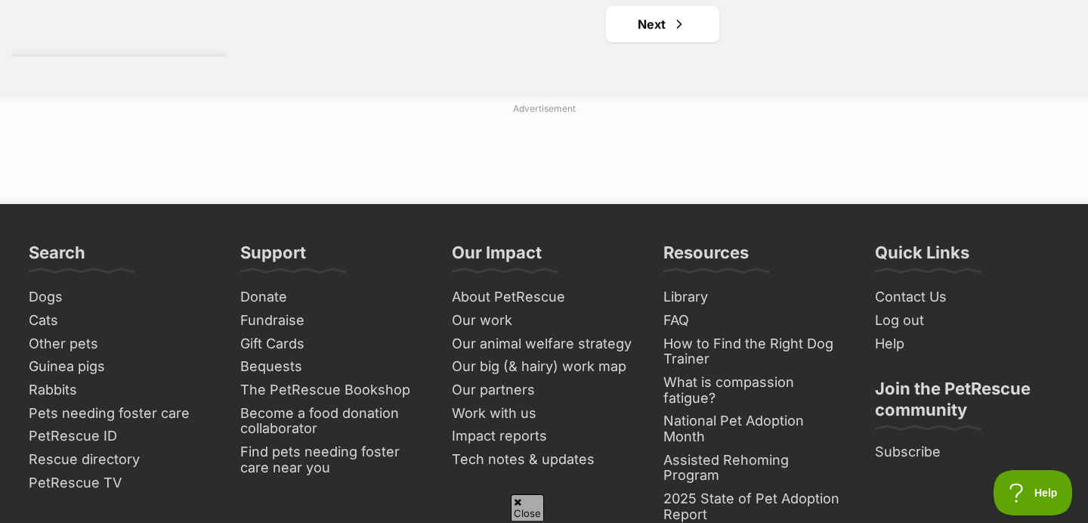
scroll to position [2755, 0]
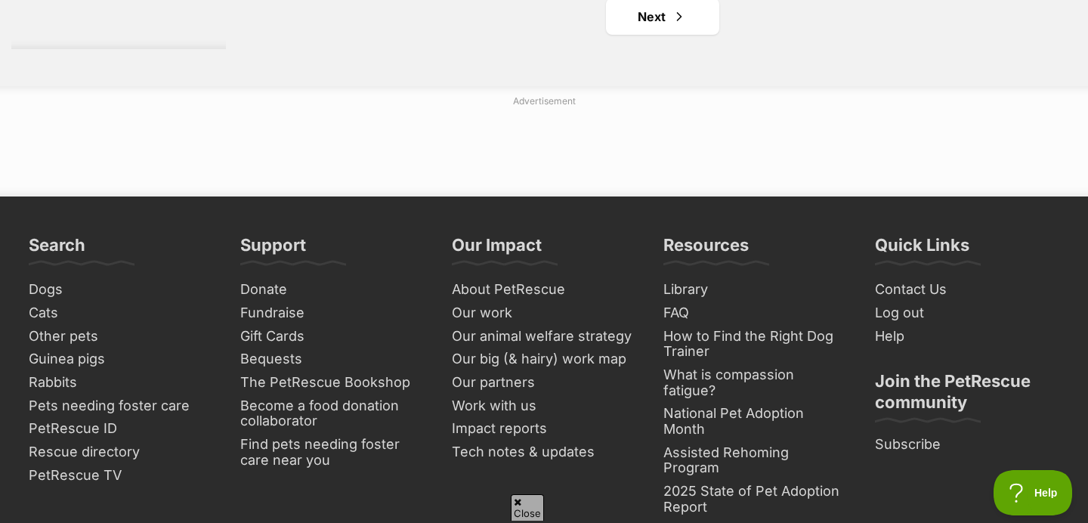
click at [652, 34] on link "Next" at bounding box center [662, 16] width 113 height 36
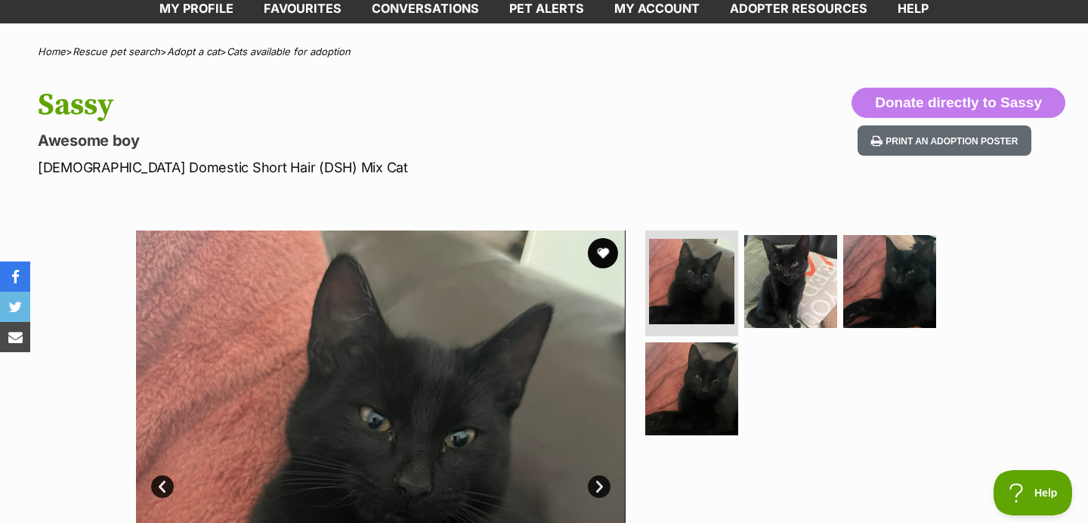
scroll to position [34, 0]
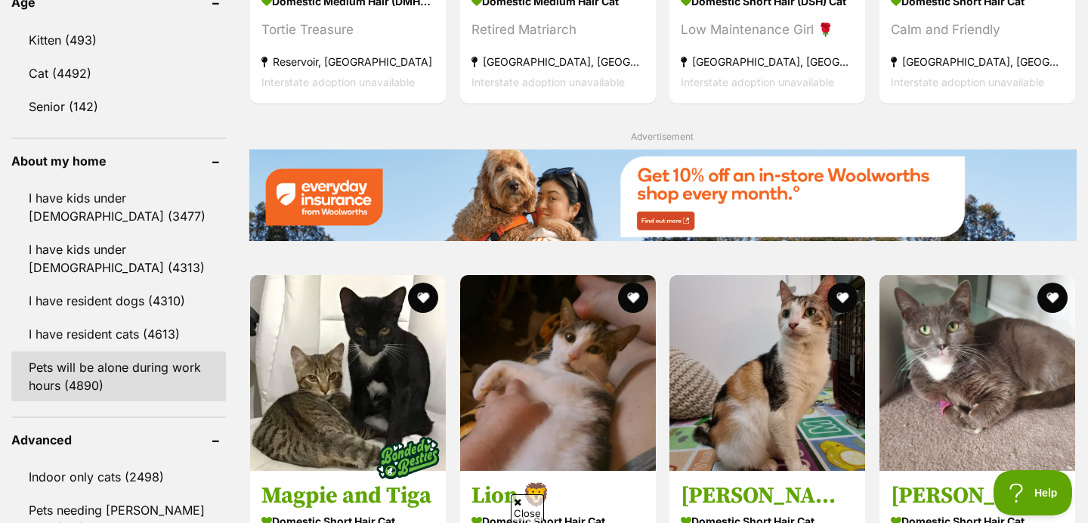
scroll to position [1607, 0]
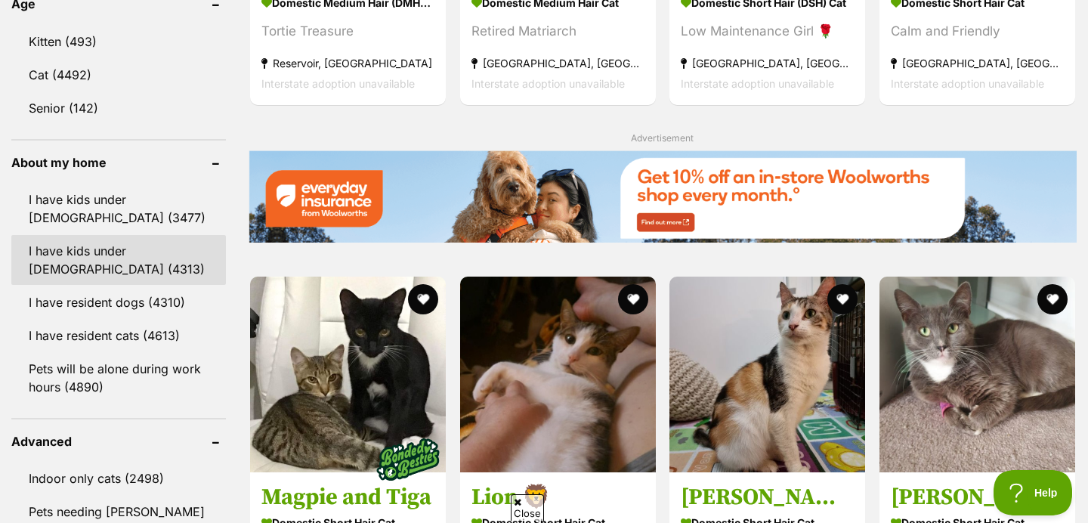
click at [144, 260] on link "I have kids under [DEMOGRAPHIC_DATA] (4313)" at bounding box center [118, 260] width 215 height 50
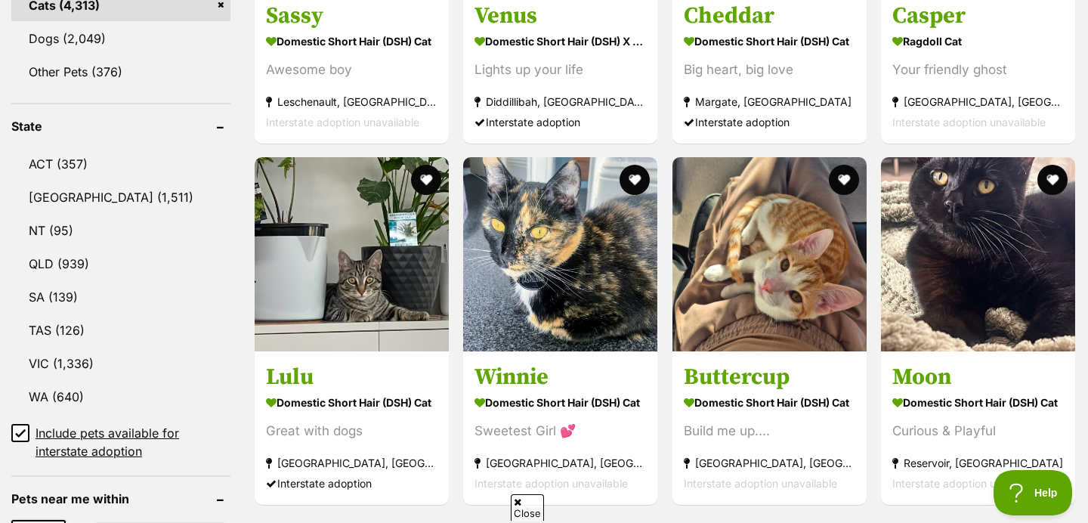
scroll to position [700, 0]
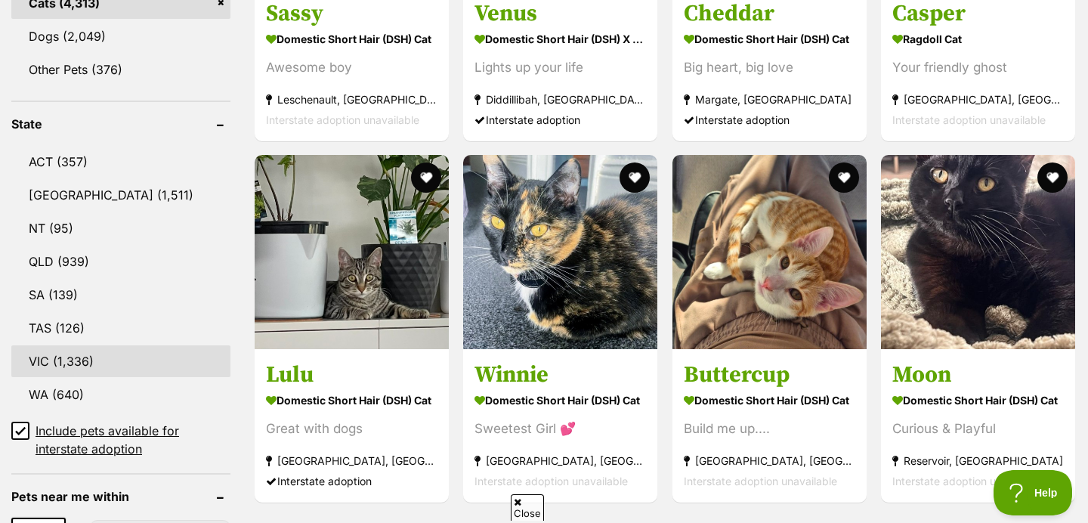
click at [120, 350] on link "VIC (1,336)" at bounding box center [120, 361] width 219 height 32
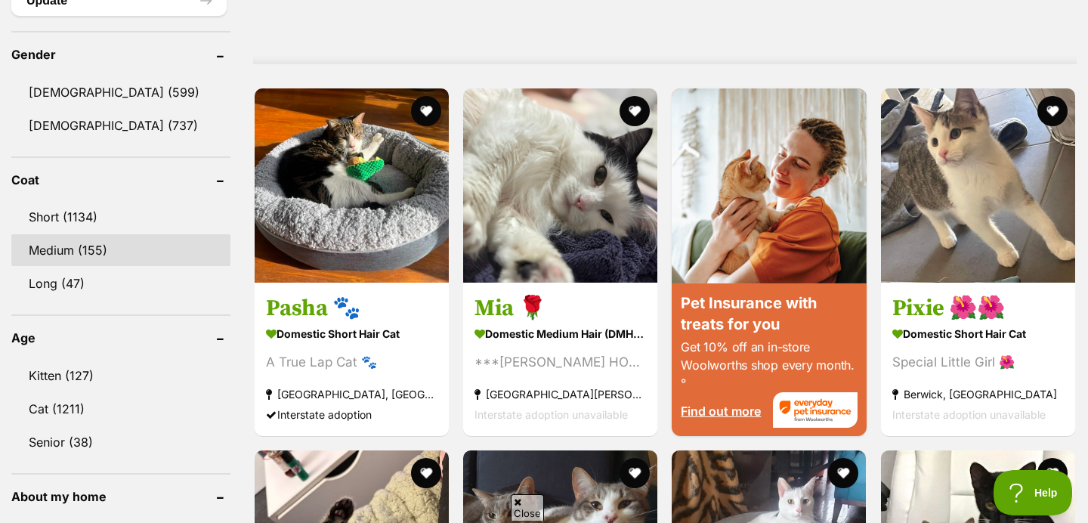
scroll to position [1271, 0]
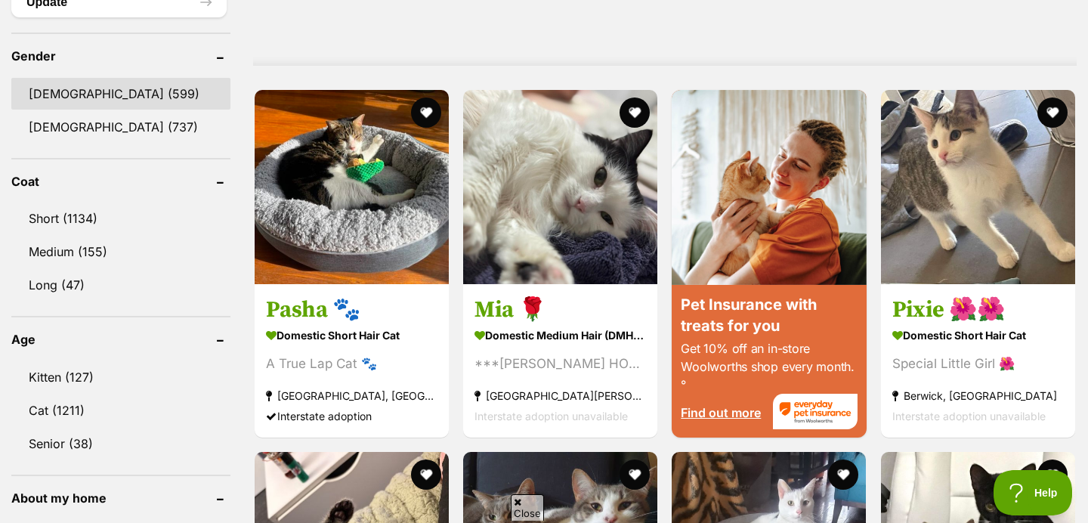
click at [118, 95] on link "Male (599)" at bounding box center [120, 94] width 219 height 32
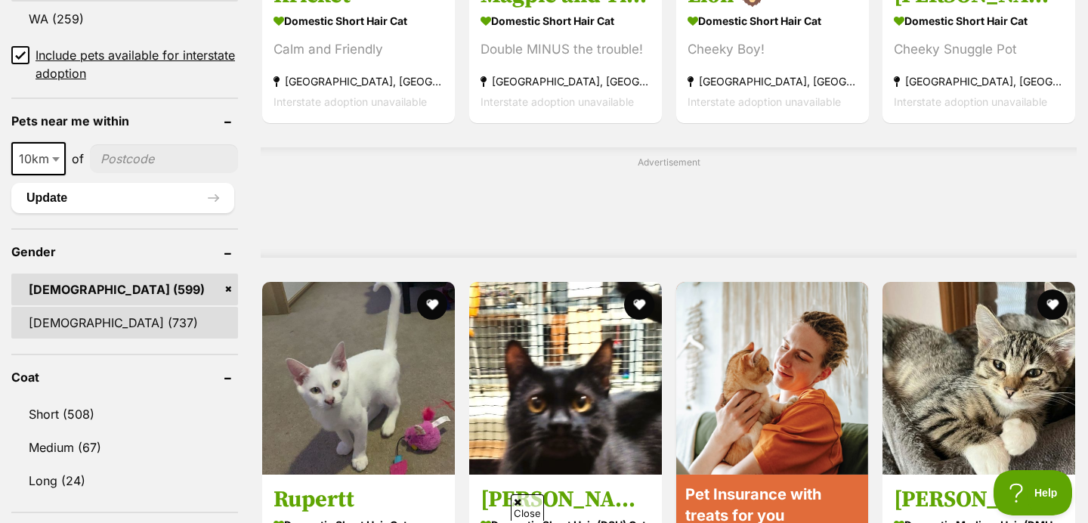
scroll to position [1114, 0]
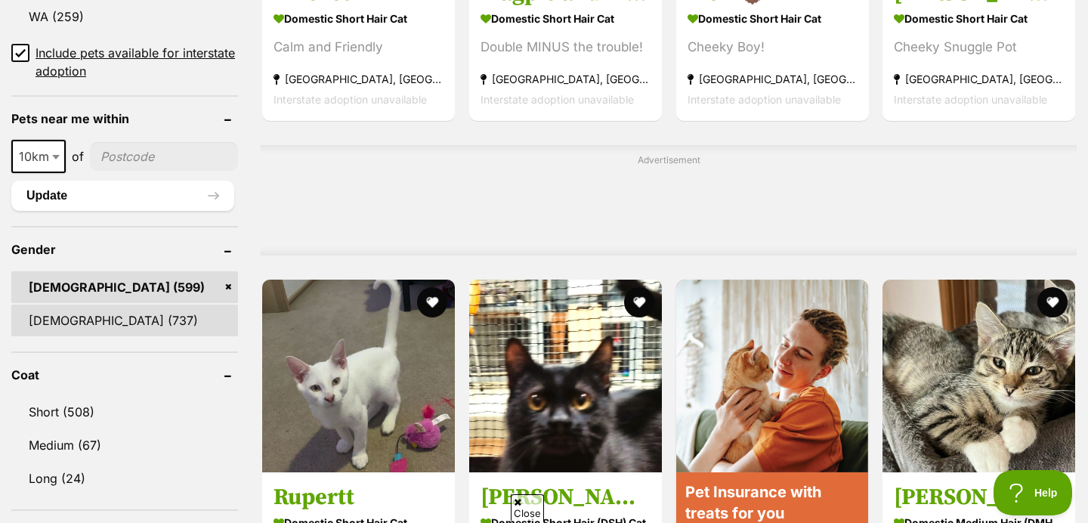
click at [90, 304] on link "[DEMOGRAPHIC_DATA] (737)" at bounding box center [124, 320] width 227 height 32
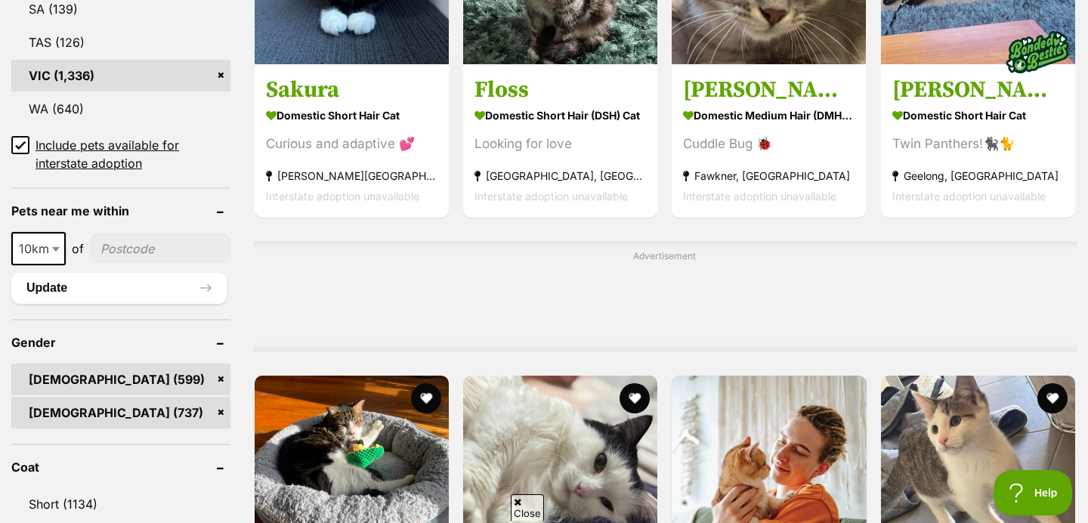
scroll to position [1079, 0]
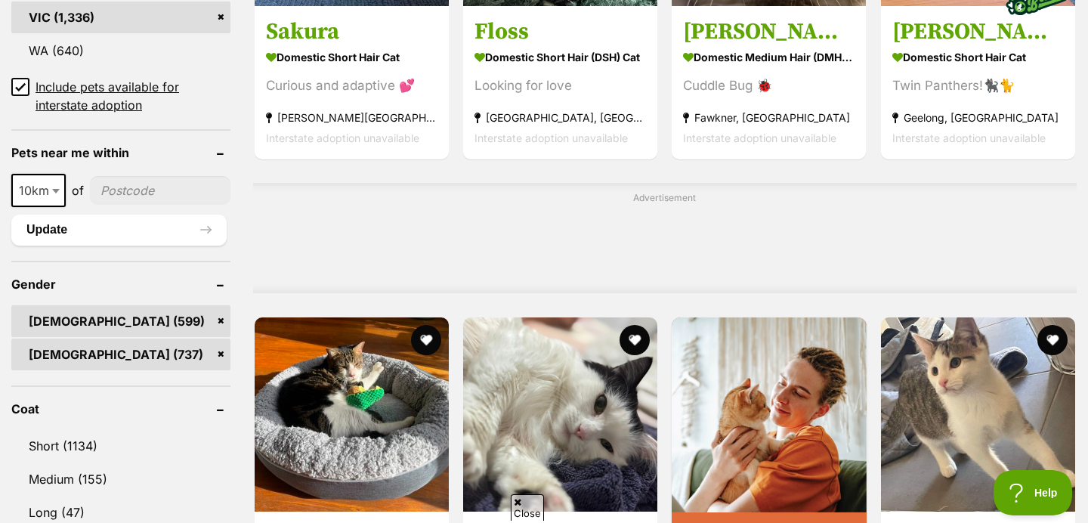
click at [90, 305] on link "[DEMOGRAPHIC_DATA] (599)" at bounding box center [120, 321] width 219 height 32
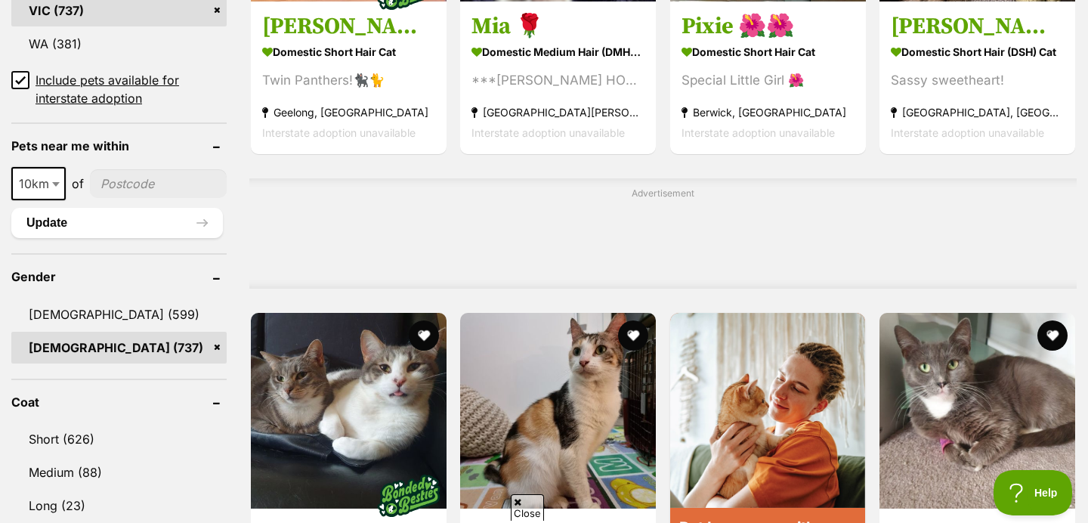
click at [133, 332] on link "[DEMOGRAPHIC_DATA] (737)" at bounding box center [118, 348] width 215 height 32
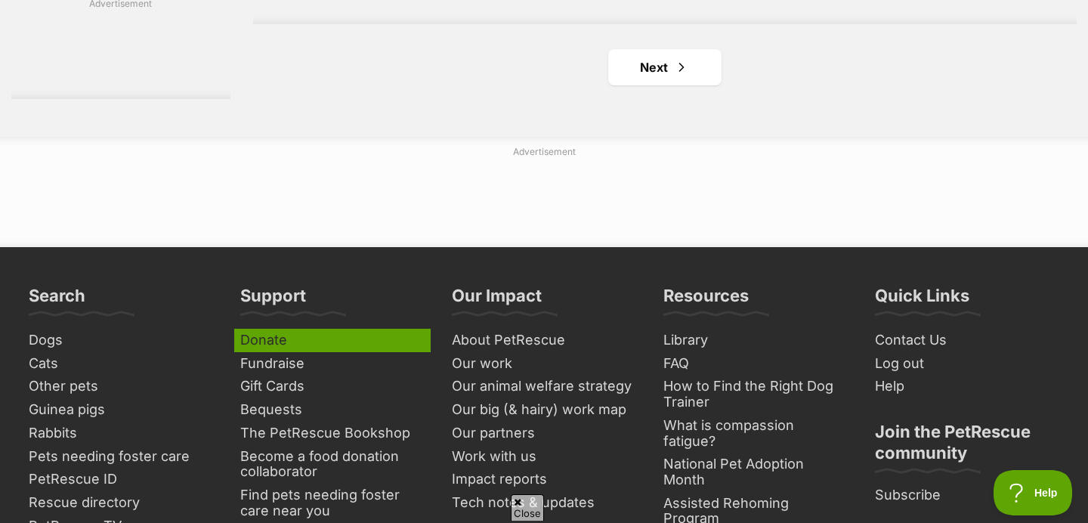
scroll to position [2669, 0]
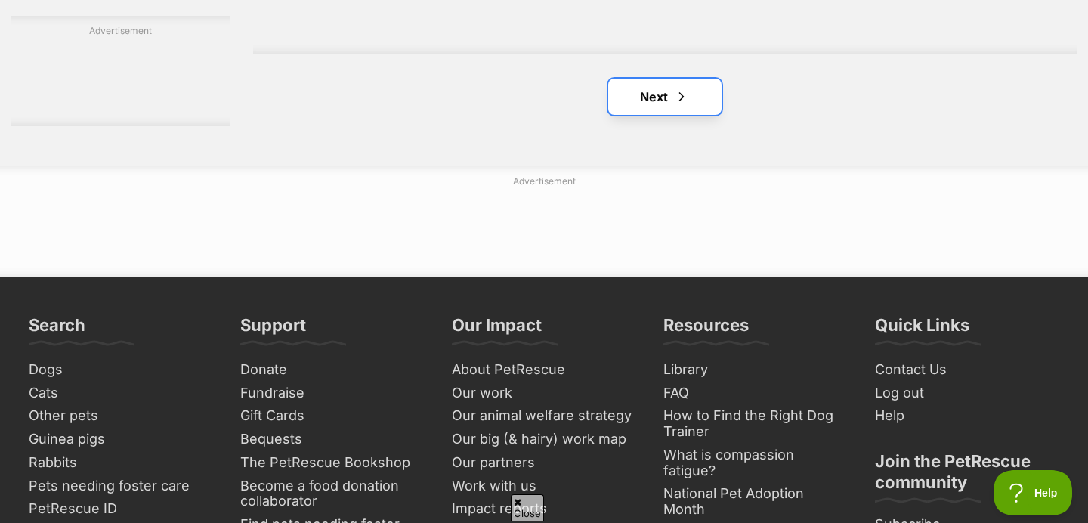
click at [647, 115] on link "Next" at bounding box center [664, 97] width 113 height 36
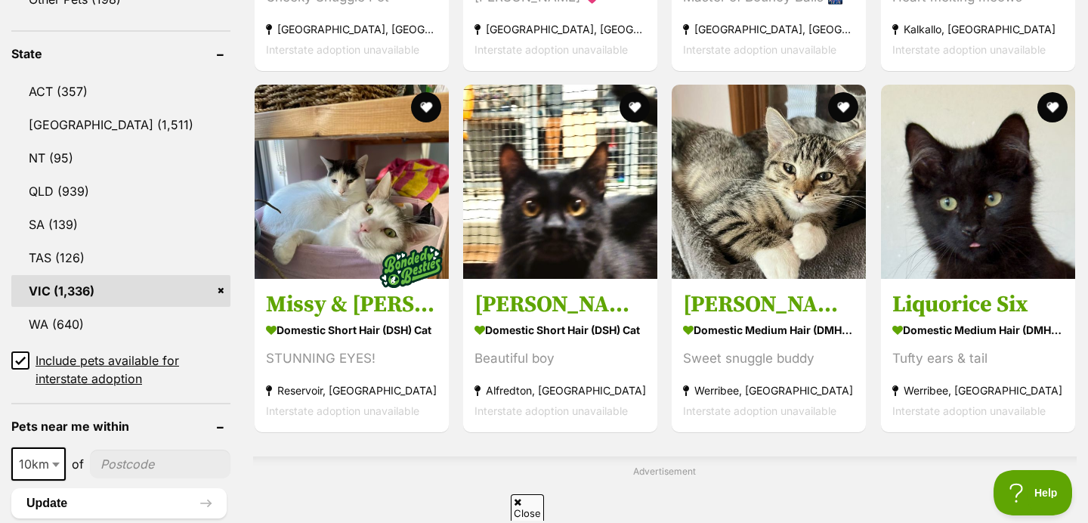
scroll to position [774, 0]
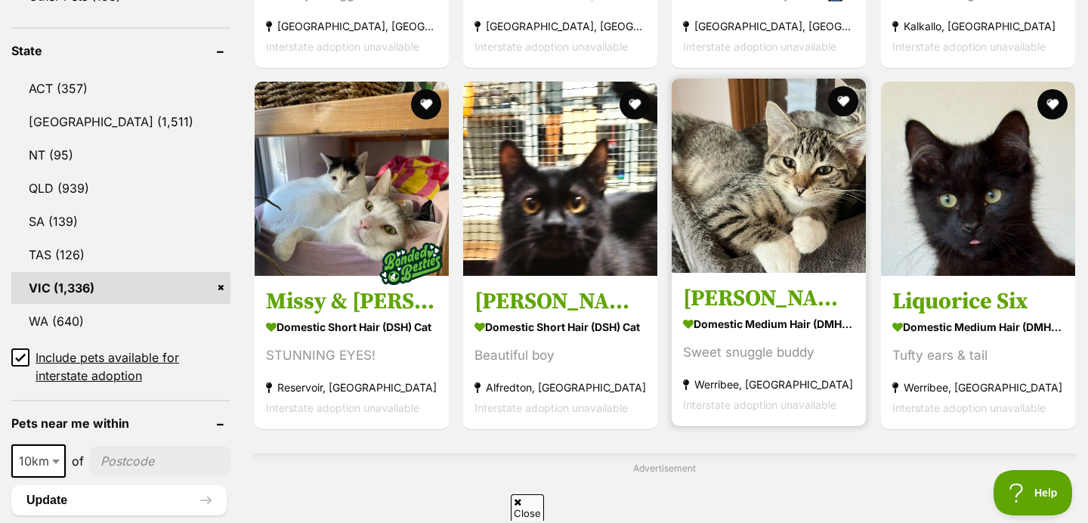
click at [744, 178] on img at bounding box center [769, 176] width 194 height 194
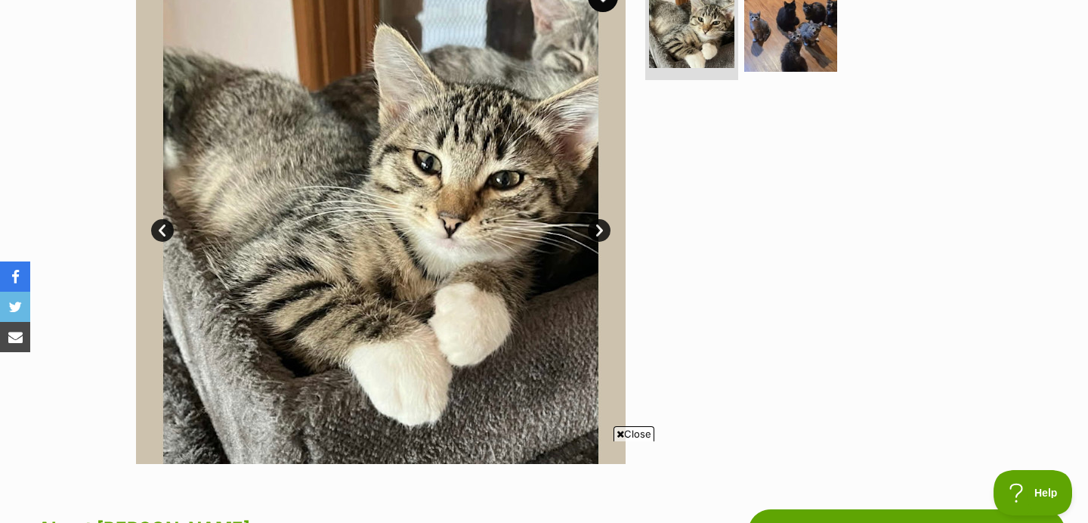
scroll to position [345, 0]
